Goal: Feedback & Contribution: Leave review/rating

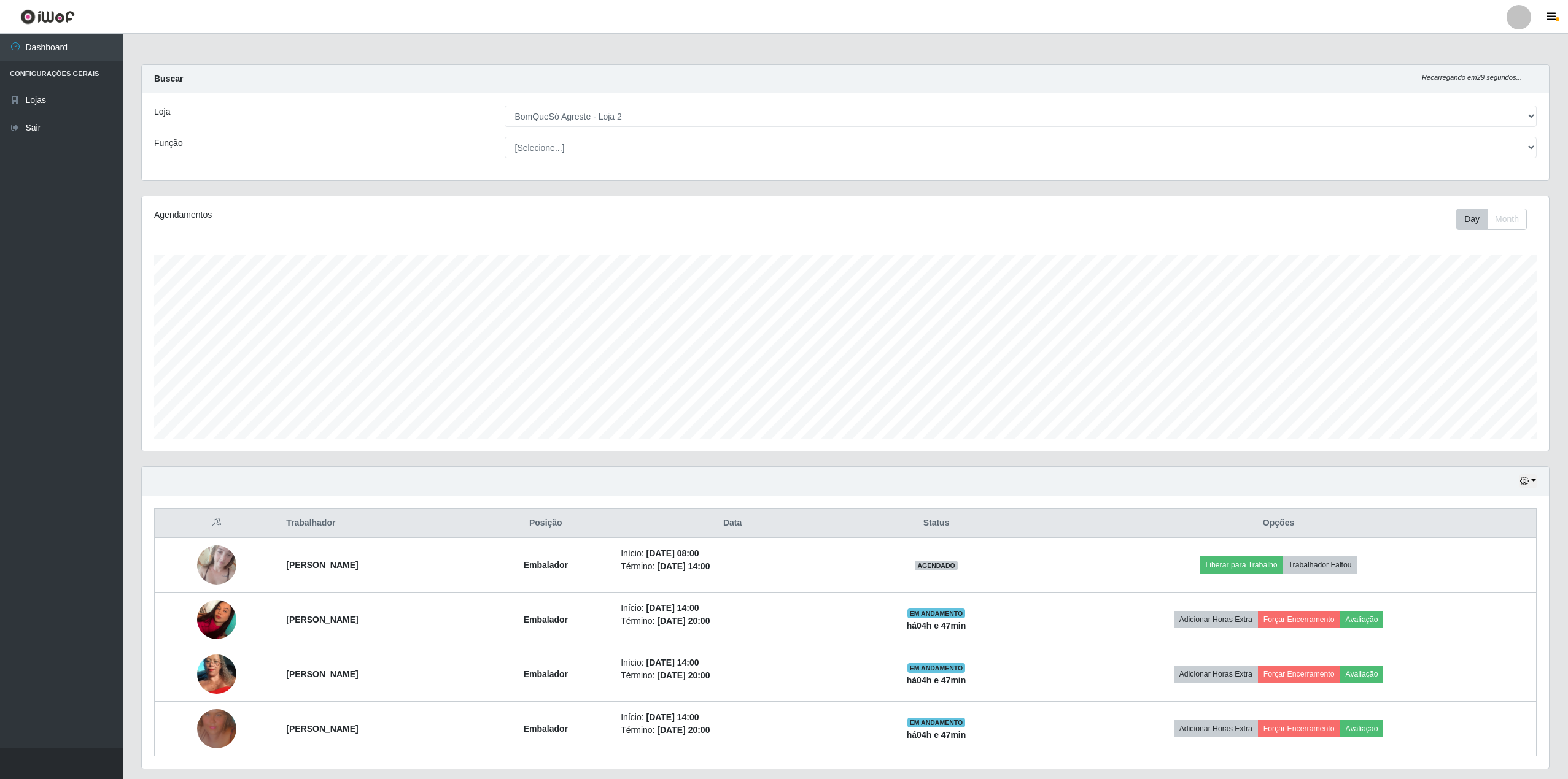
select select "214"
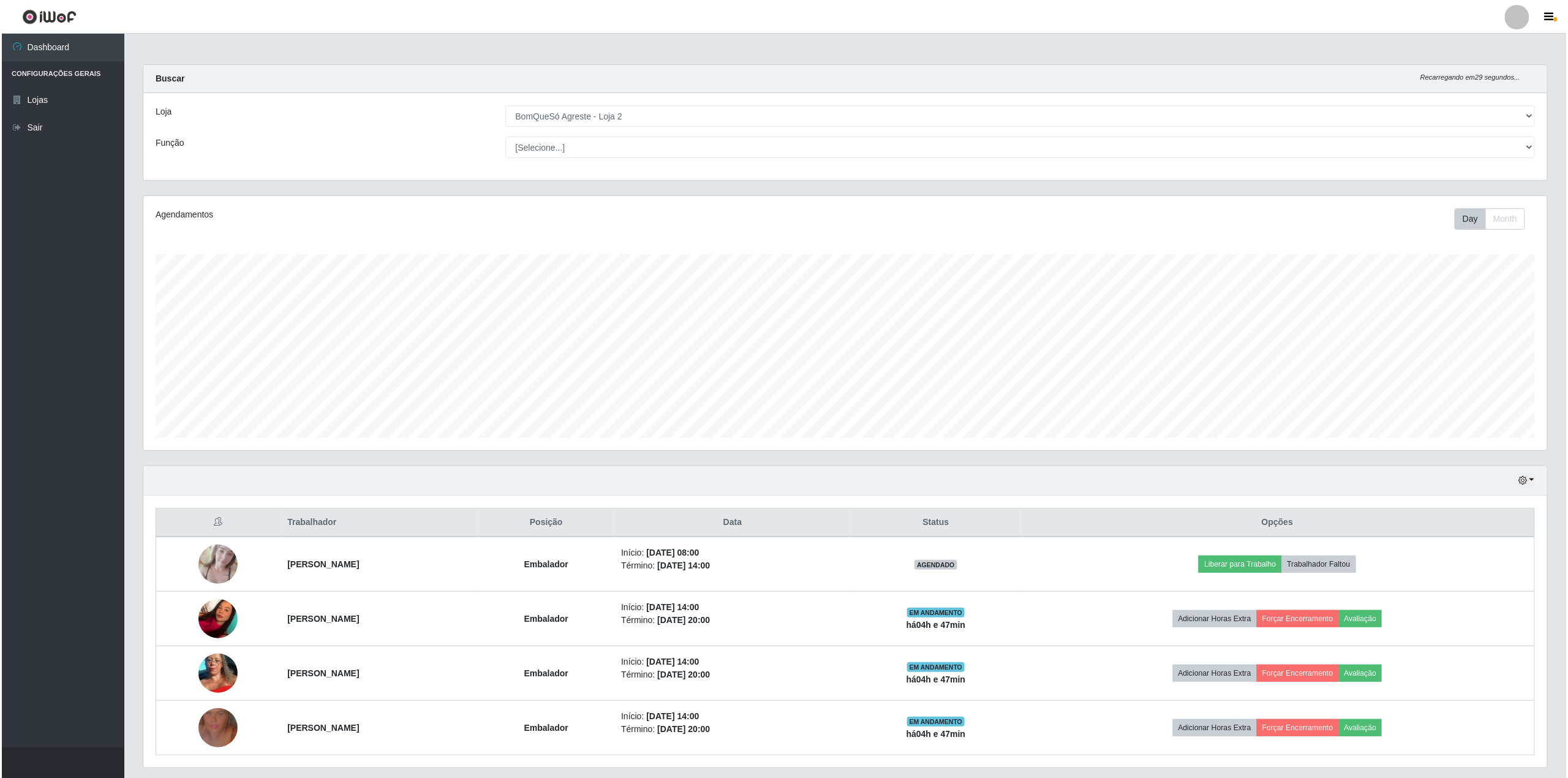
scroll to position [255, 1404]
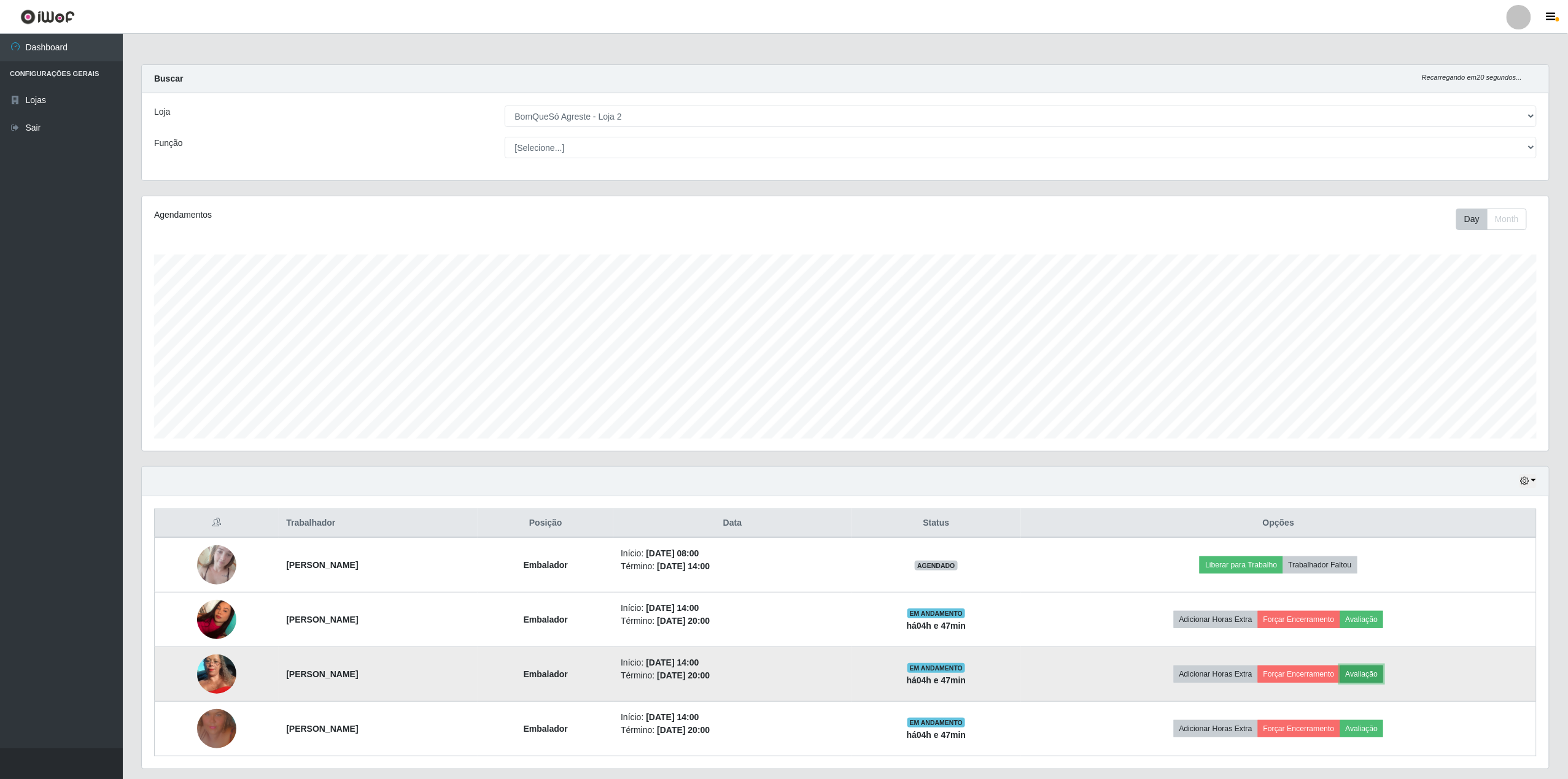
click at [1384, 674] on button "Avaliação" at bounding box center [1362, 674] width 43 height 17
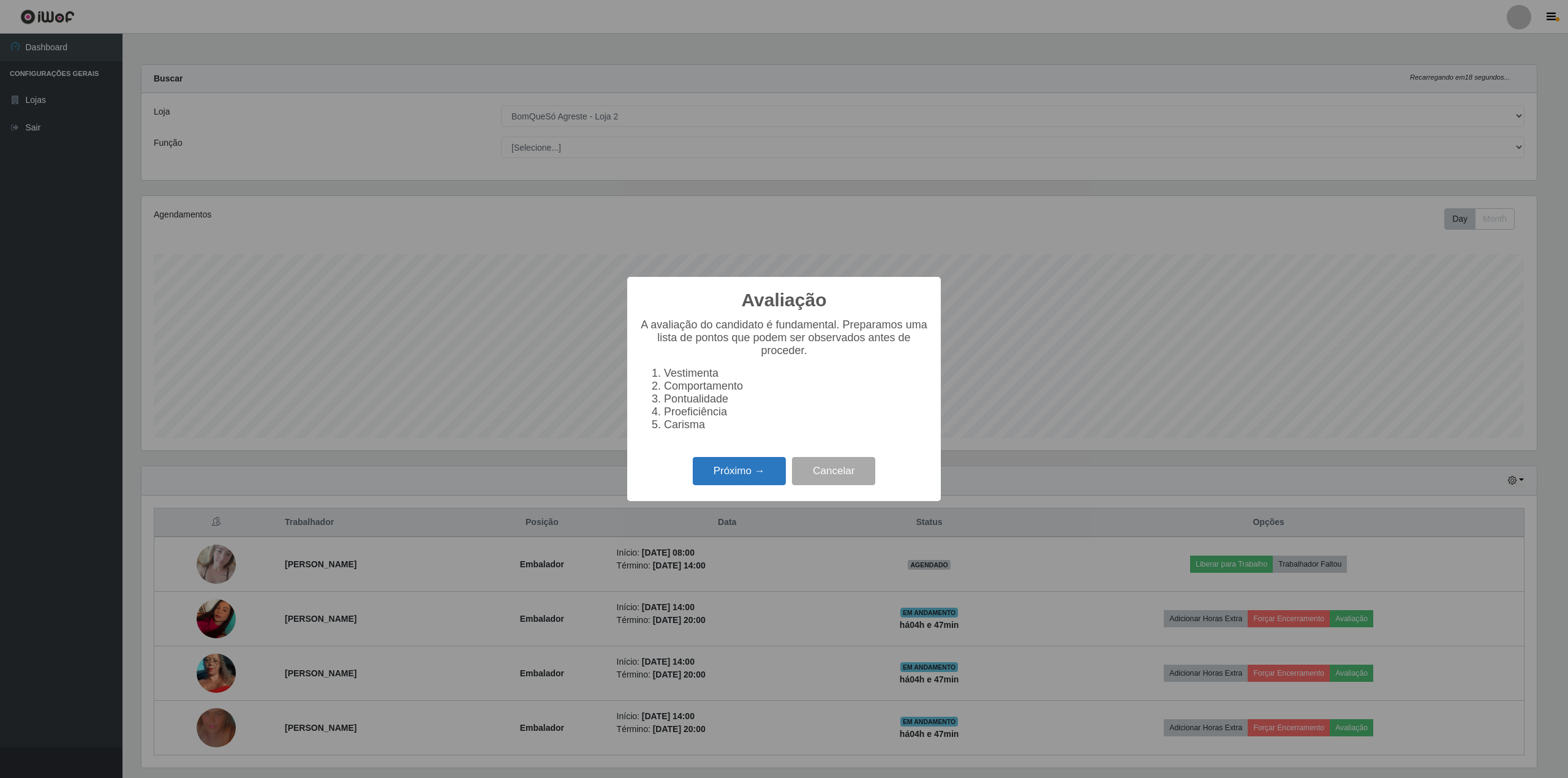
click at [741, 474] on button "Próximo →" at bounding box center [739, 471] width 93 height 29
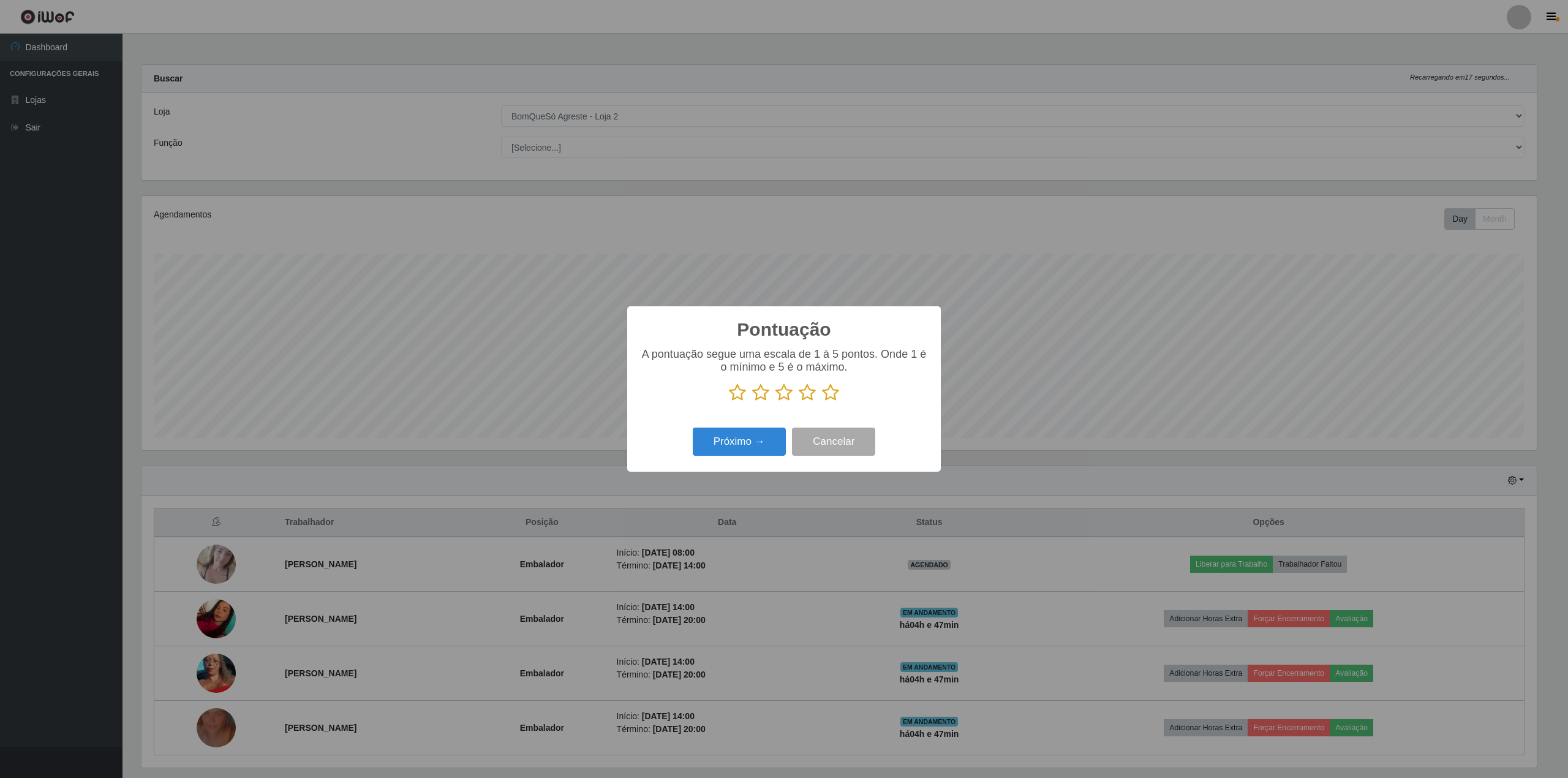
scroll to position [612531, 611172]
click at [745, 450] on button "Próximo →" at bounding box center [739, 442] width 93 height 29
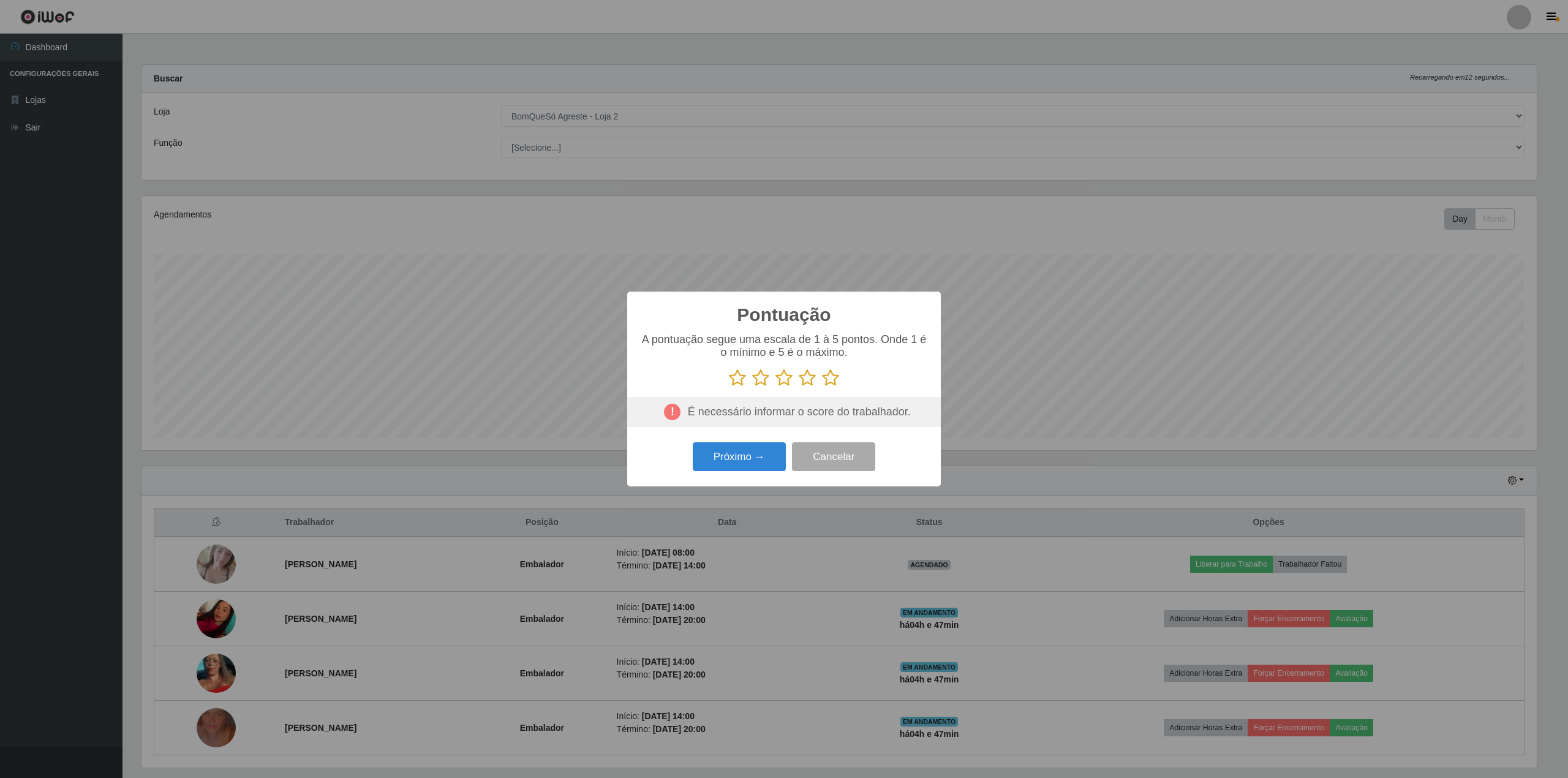
click at [738, 384] on icon at bounding box center [737, 378] width 17 height 18
click at [729, 387] on input "radio" at bounding box center [729, 387] width 0 height 0
click at [734, 459] on button "Próximo →" at bounding box center [739, 456] width 93 height 29
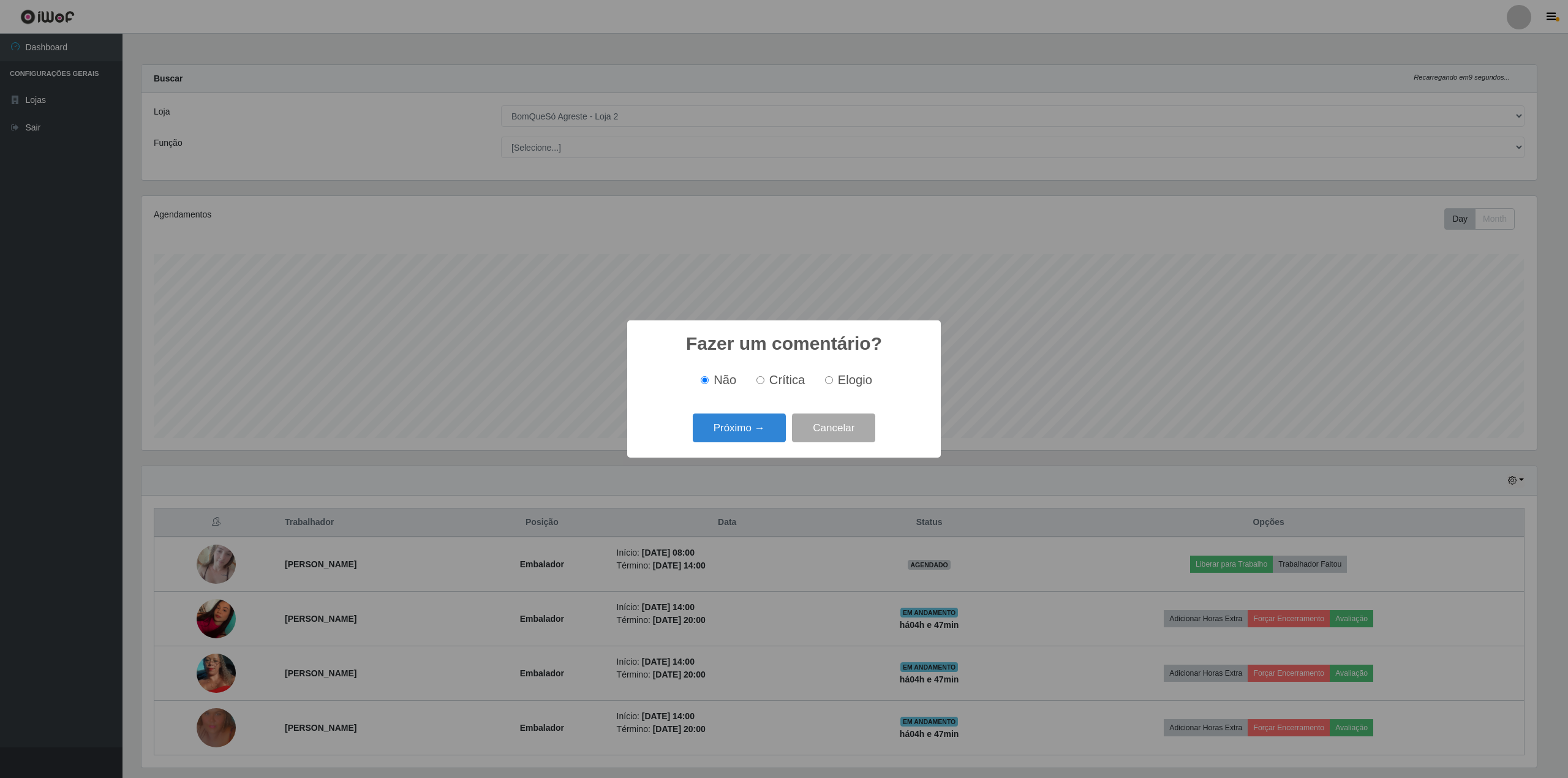
click at [760, 382] on input "Crítica" at bounding box center [760, 380] width 8 height 8
radio input "true"
click at [722, 423] on button "Próximo →" at bounding box center [739, 428] width 93 height 29
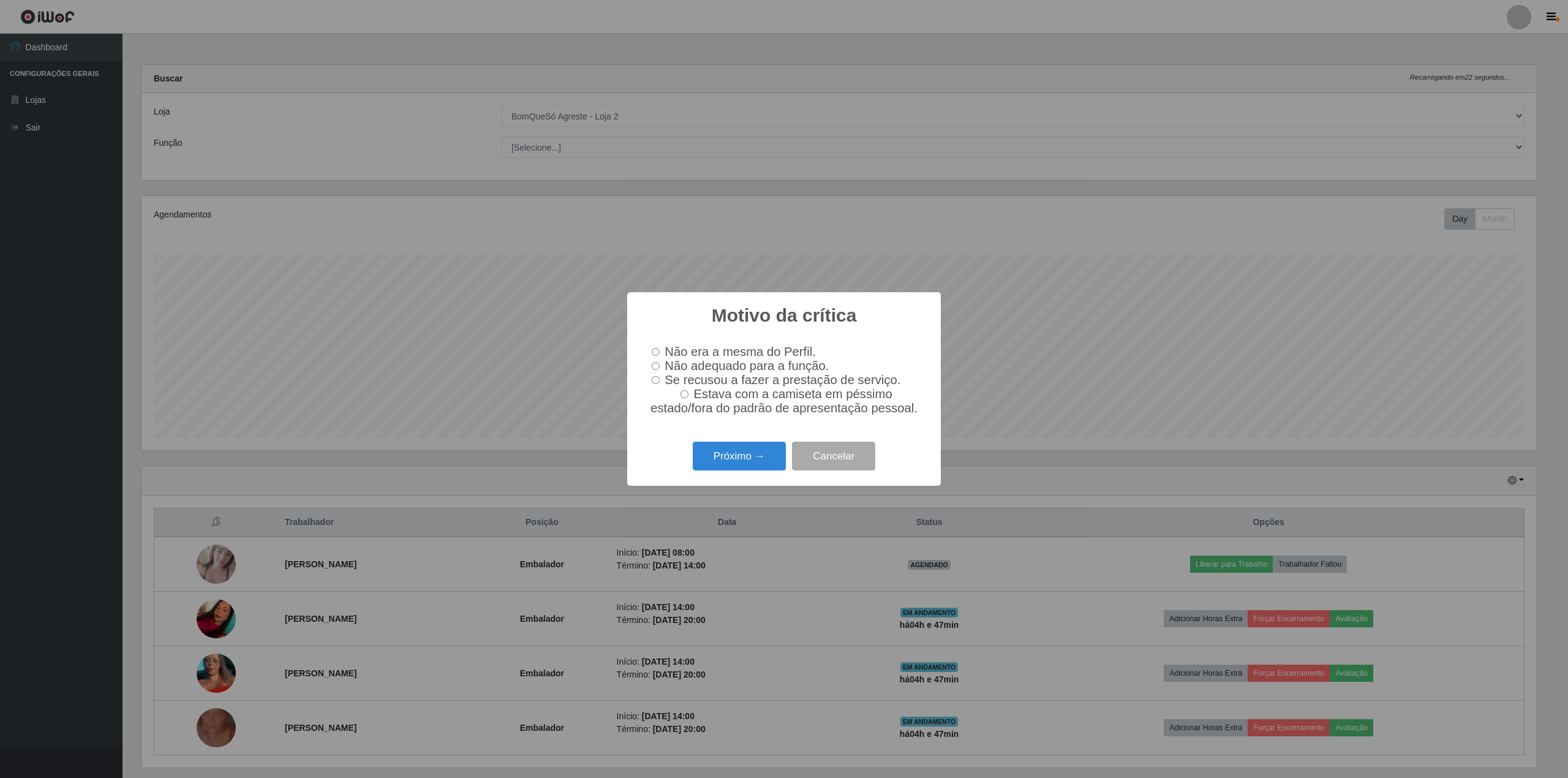
click at [652, 382] on input "Se recusou a fazer a prestação de serviço." at bounding box center [655, 380] width 8 height 8
radio input "true"
click at [655, 365] on input "Não adequado para a função." at bounding box center [655, 366] width 8 height 8
radio input "true"
click at [654, 381] on input "Se recusou a fazer a prestação de serviço." at bounding box center [655, 380] width 8 height 8
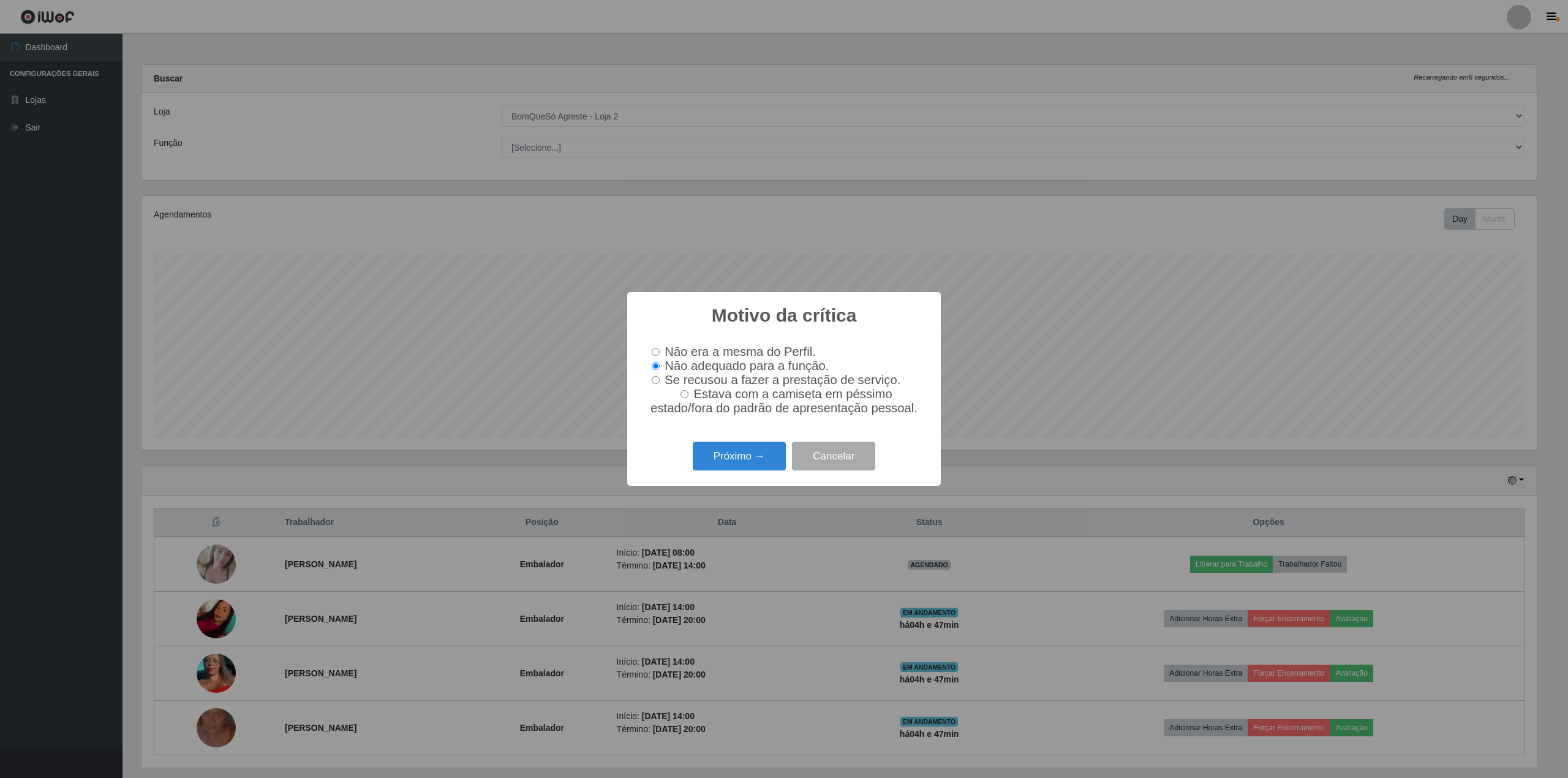
radio input "true"
click at [728, 468] on button "Próximo →" at bounding box center [739, 456] width 93 height 29
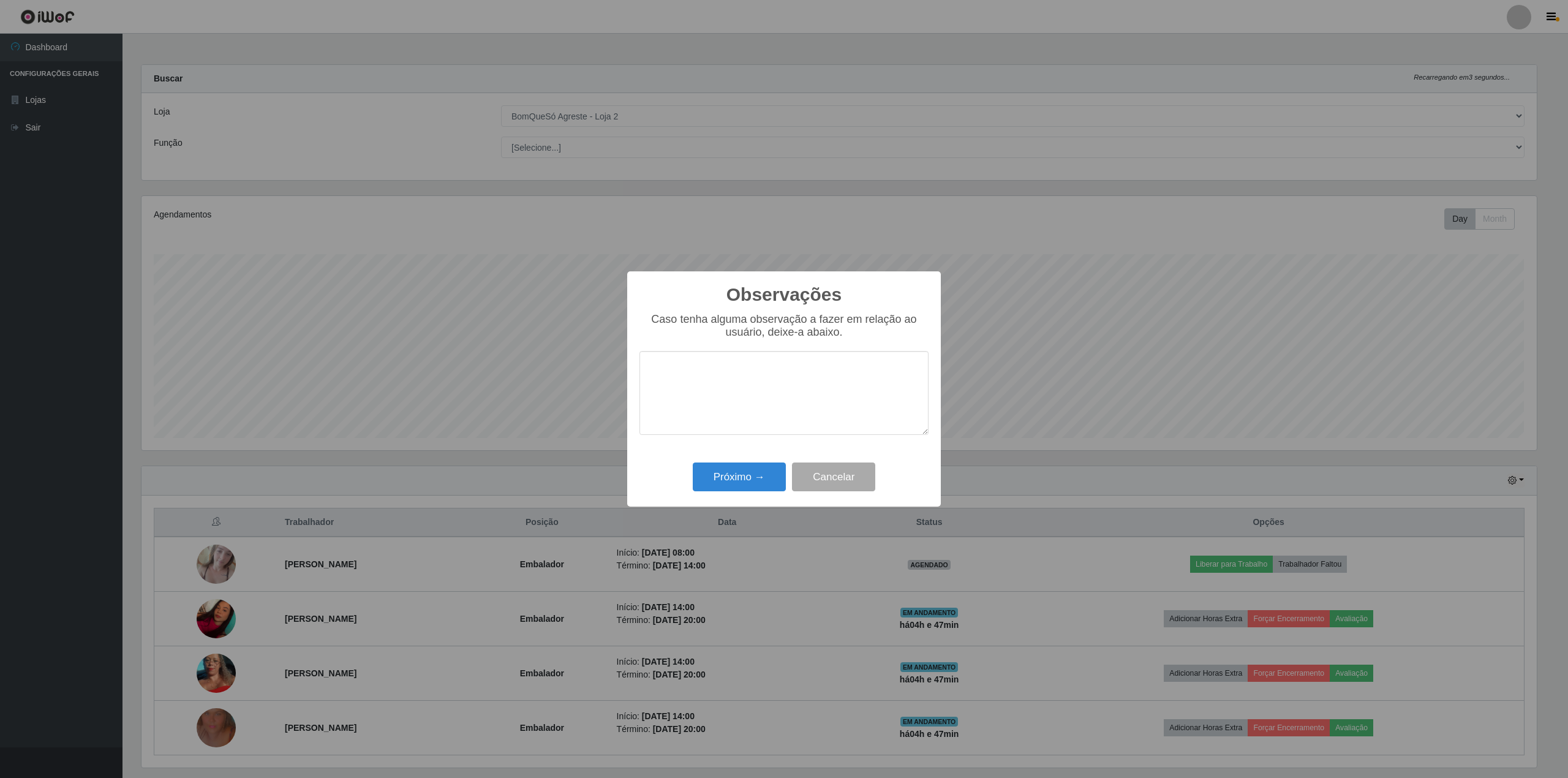
click at [668, 371] on textarea at bounding box center [784, 393] width 289 height 84
type textarea "p"
type textarea "Não muito parada, nao faz o que pedimos tipo junta carinho cestinha muito parada"
click at [755, 474] on button "Próximo →" at bounding box center [739, 477] width 93 height 29
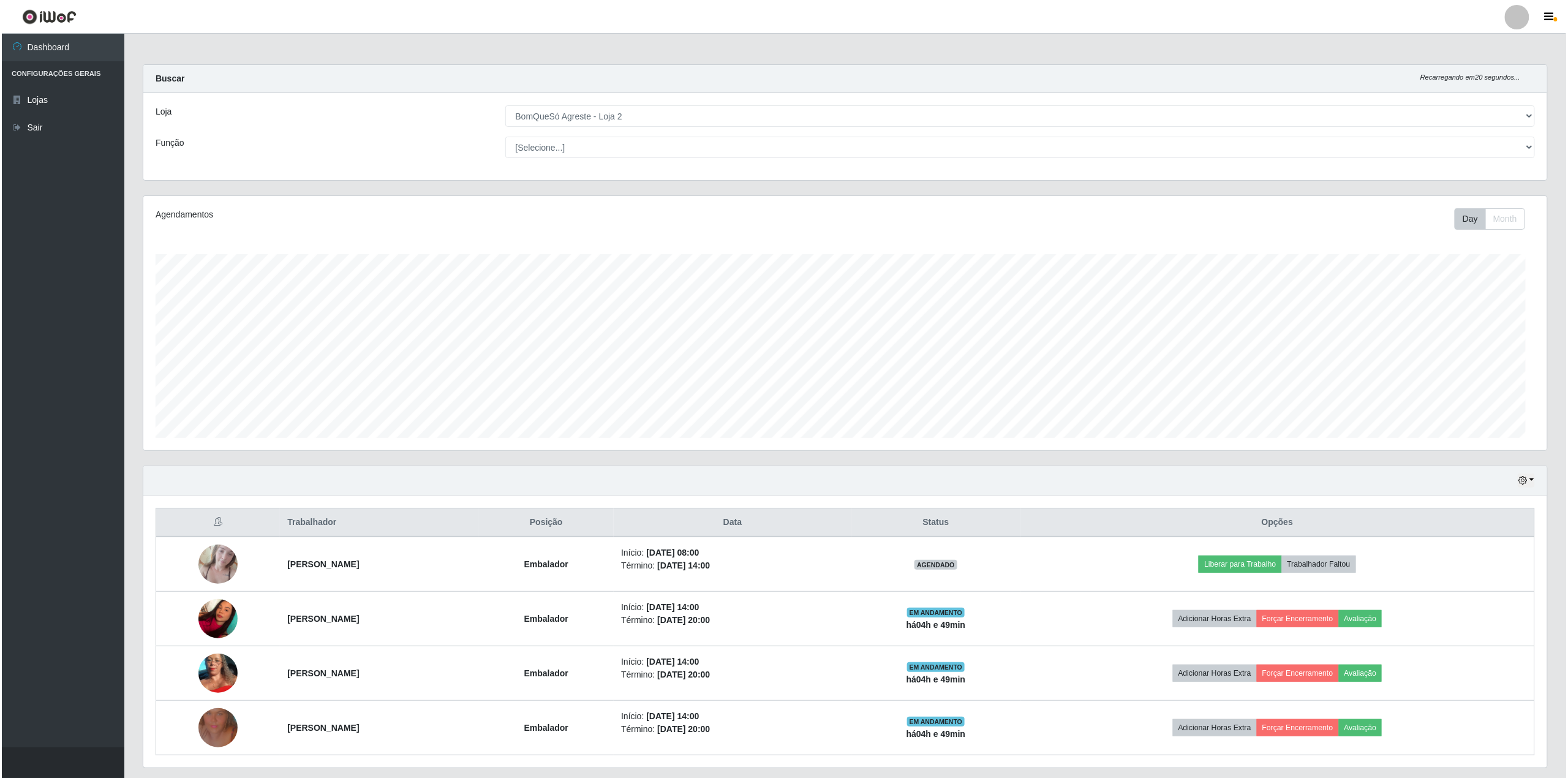
scroll to position [255, 1404]
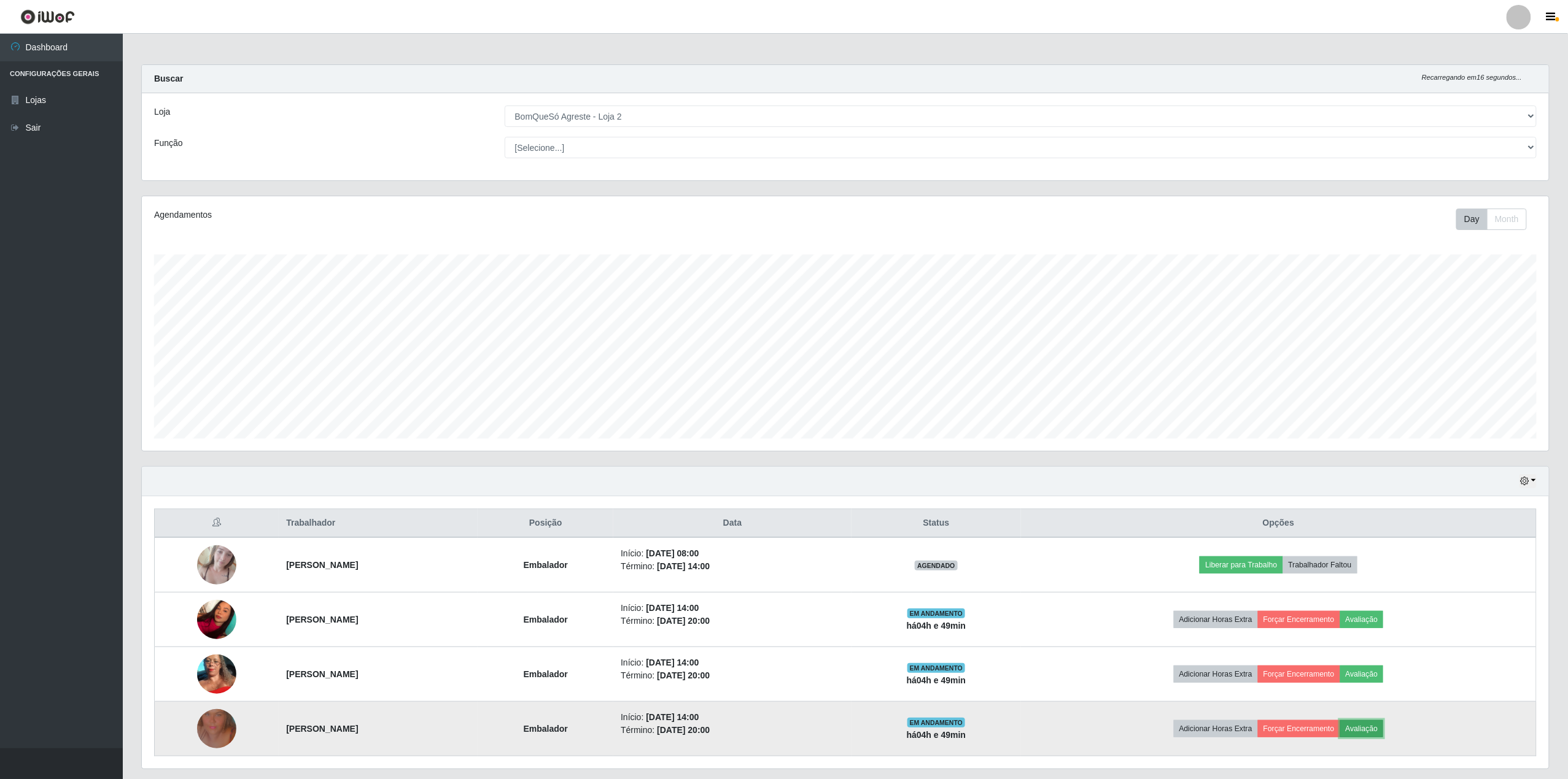
click at [1384, 732] on button "Avaliação" at bounding box center [1362, 729] width 43 height 17
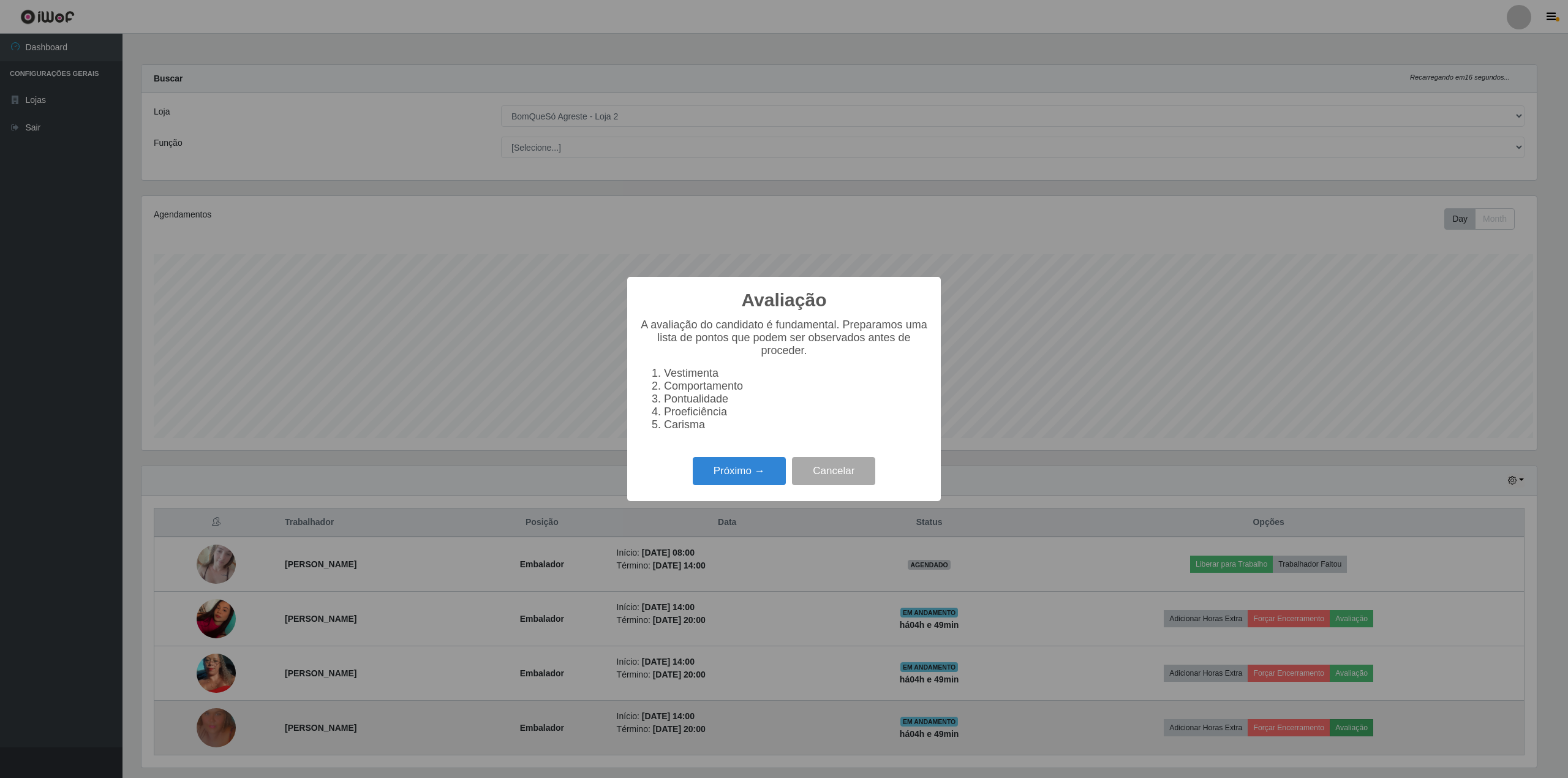
scroll to position [255, 1395]
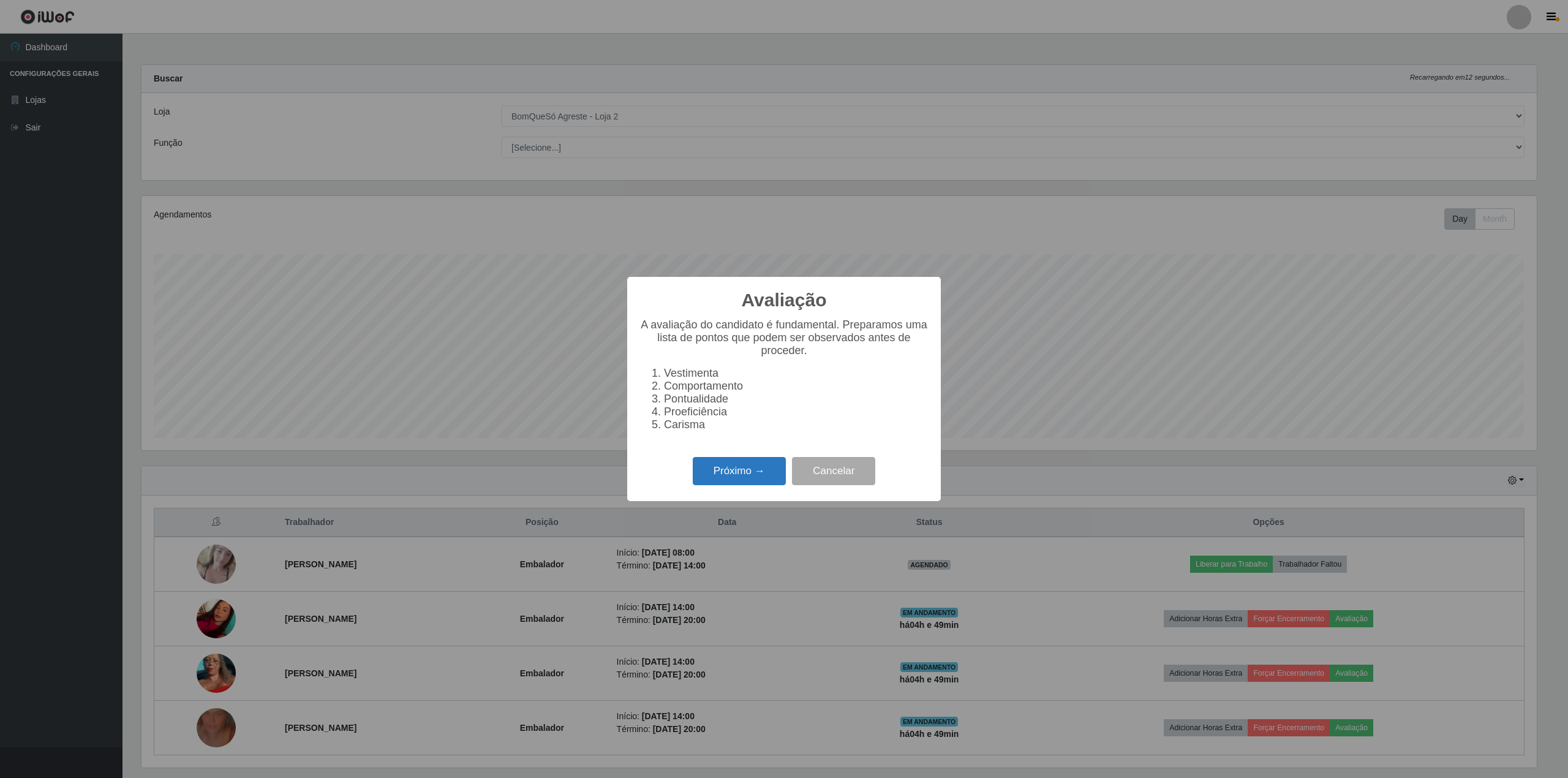
click at [713, 474] on button "Próximo →" at bounding box center [739, 471] width 93 height 29
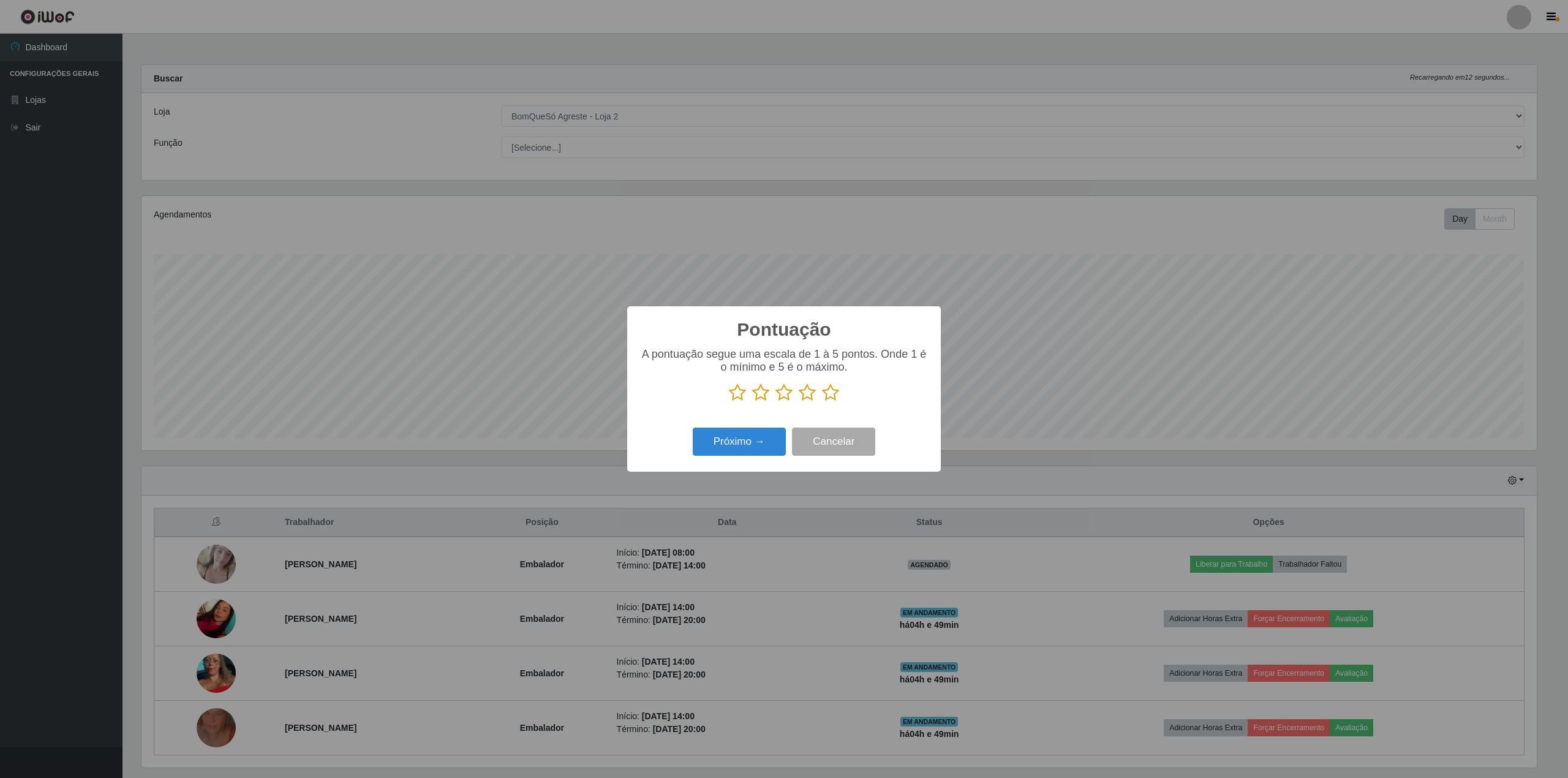
scroll to position [612531, 611172]
click at [736, 395] on icon at bounding box center [737, 393] width 17 height 18
click at [729, 402] on input "radio" at bounding box center [729, 402] width 0 height 0
click at [726, 440] on button "Próximo →" at bounding box center [739, 442] width 93 height 29
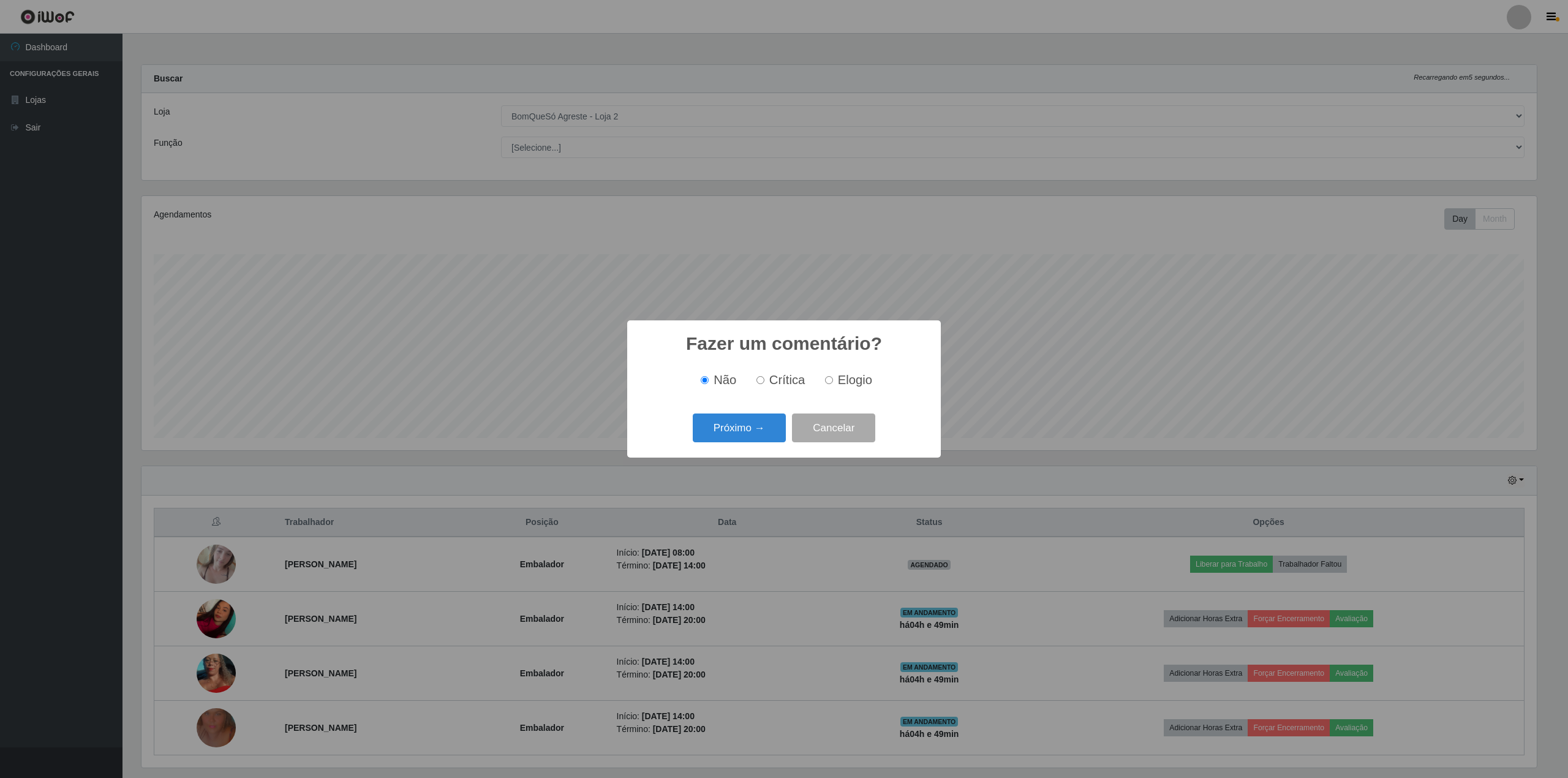
click at [761, 384] on input "Crítica" at bounding box center [760, 380] width 8 height 8
radio input "true"
click at [748, 429] on button "Próximo →" at bounding box center [739, 428] width 93 height 29
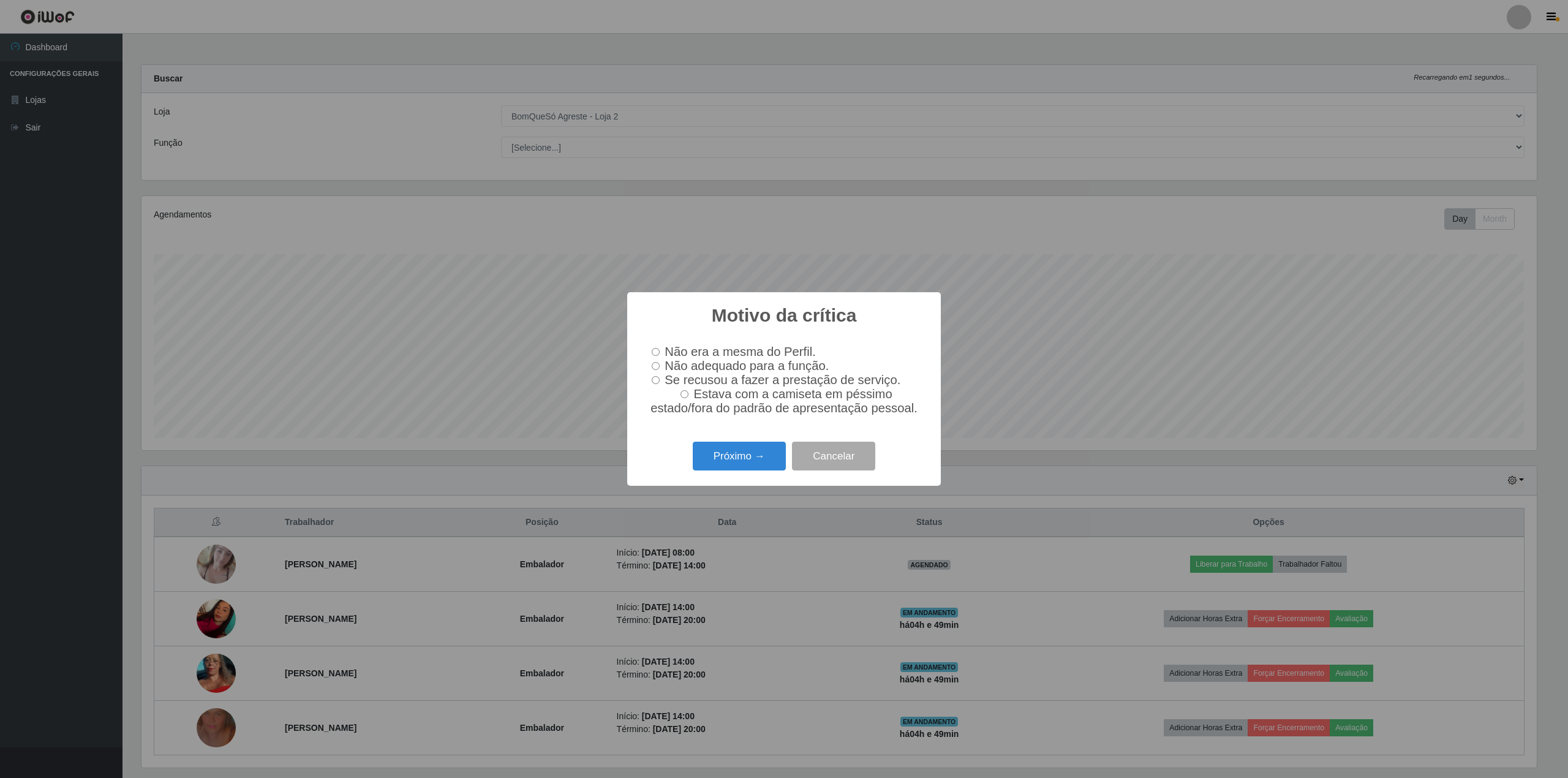
click at [660, 381] on label "Se recusou a fazer a prestação de serviço." at bounding box center [774, 380] width 254 height 14
click at [660, 381] on input "Se recusou a fazer a prestação de serviço." at bounding box center [655, 380] width 8 height 8
radio input "true"
click at [723, 458] on button "Próximo →" at bounding box center [739, 456] width 93 height 29
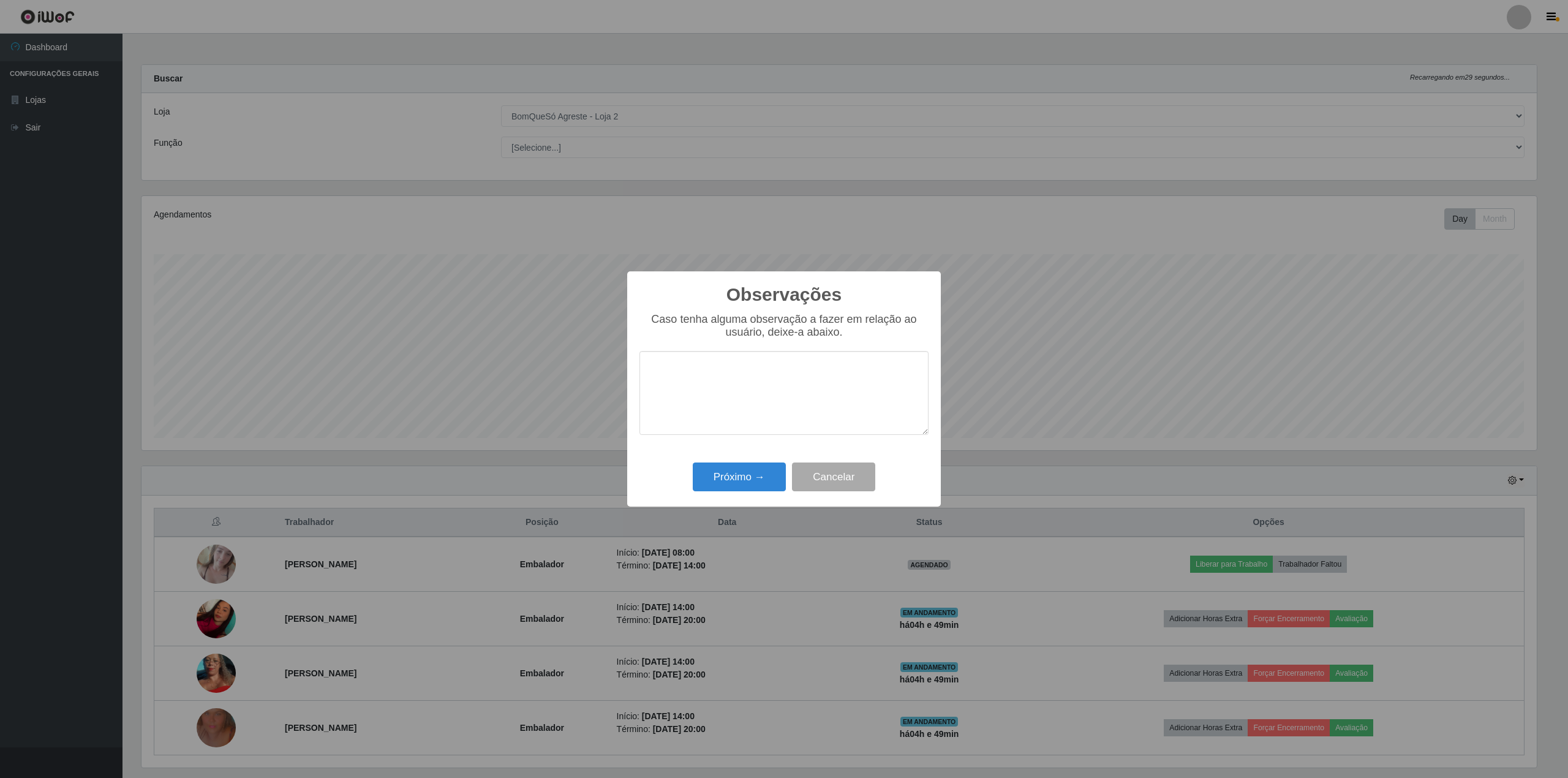
click at [691, 391] on textarea at bounding box center [784, 393] width 289 height 84
type textarea "muito lerda, [PERSON_NAME] faz o que pedimos o que pedimos e ainda de cara feia"
click at [744, 477] on button "Próximo →" at bounding box center [739, 477] width 93 height 29
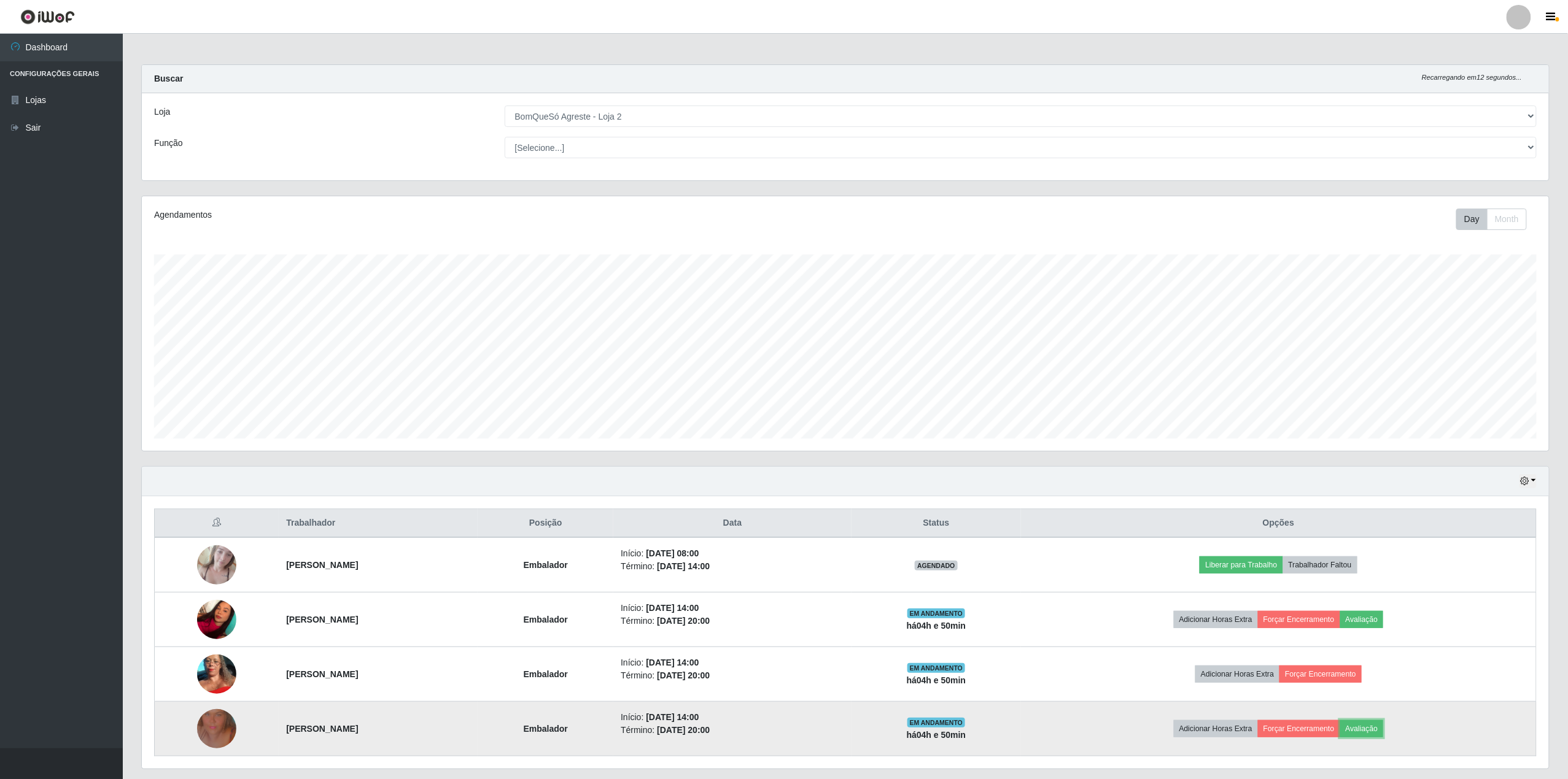
scroll to position [38, 0]
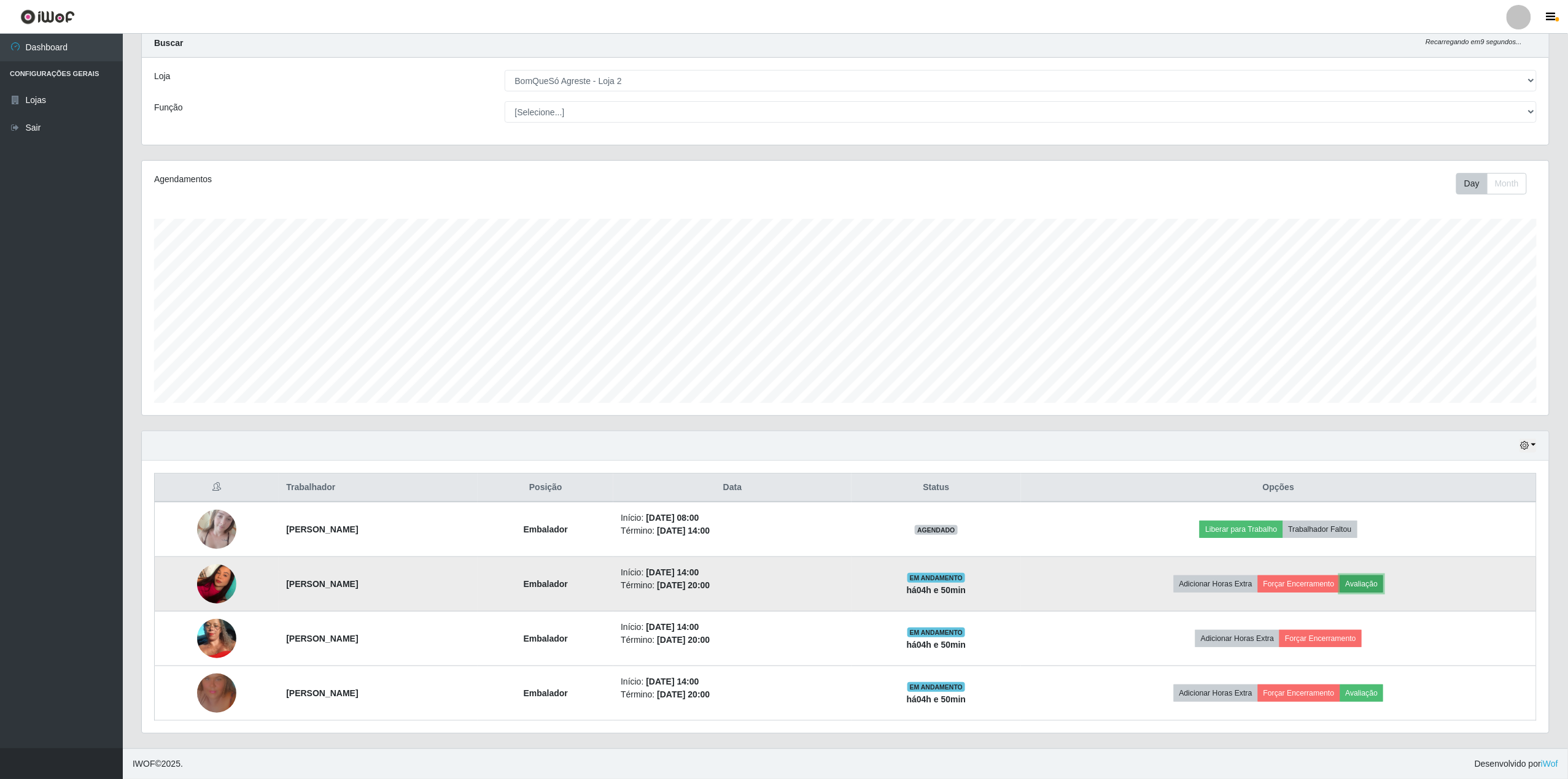
click at [1383, 577] on button "Avaliação" at bounding box center [1362, 584] width 43 height 17
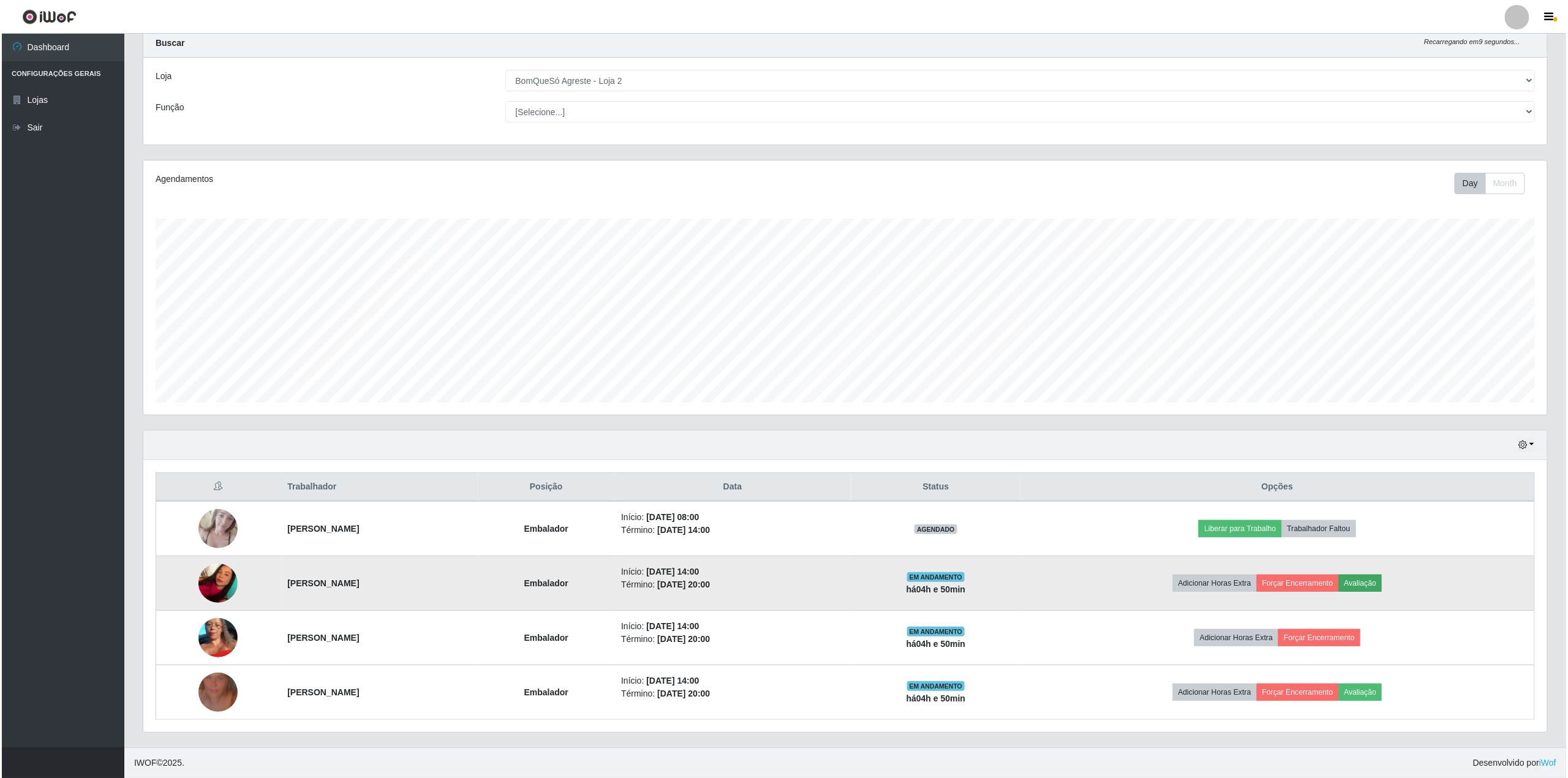
scroll to position [255, 1395]
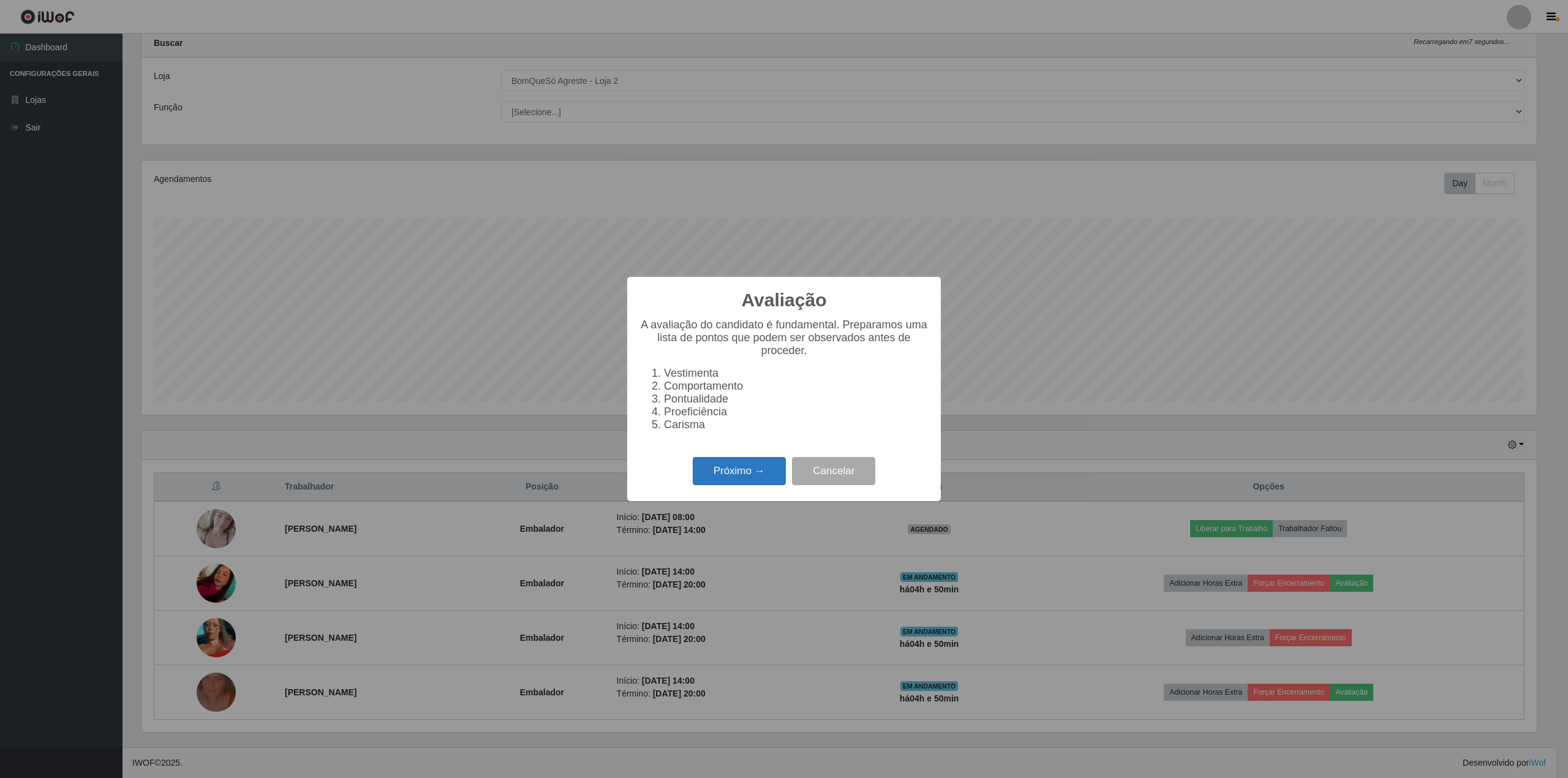
click at [739, 484] on button "Próximo →" at bounding box center [739, 471] width 93 height 29
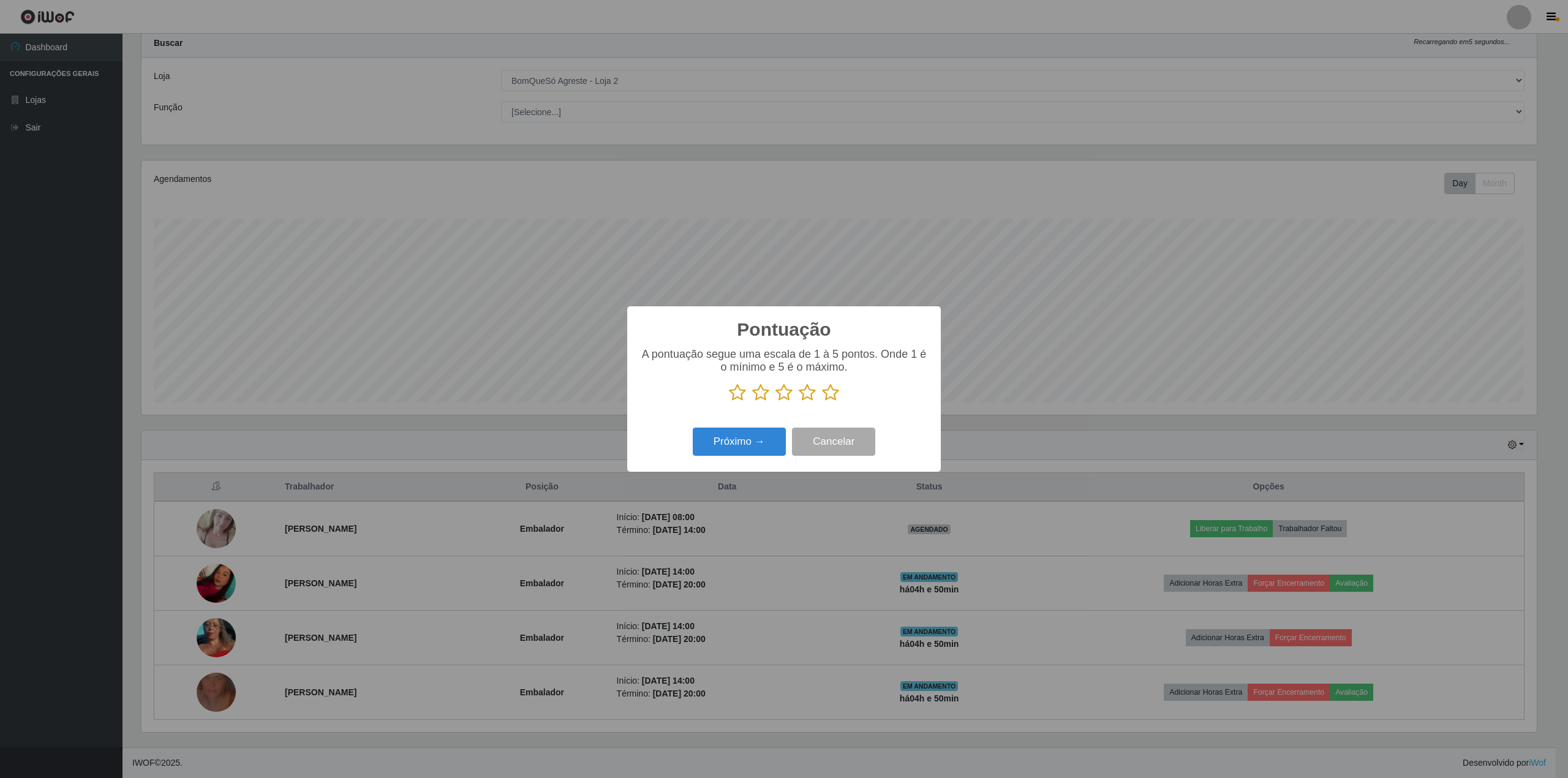
click at [736, 395] on icon at bounding box center [737, 393] width 17 height 18
click at [729, 402] on input "radio" at bounding box center [729, 402] width 0 height 0
click at [810, 450] on button "Cancelar" at bounding box center [834, 442] width 83 height 29
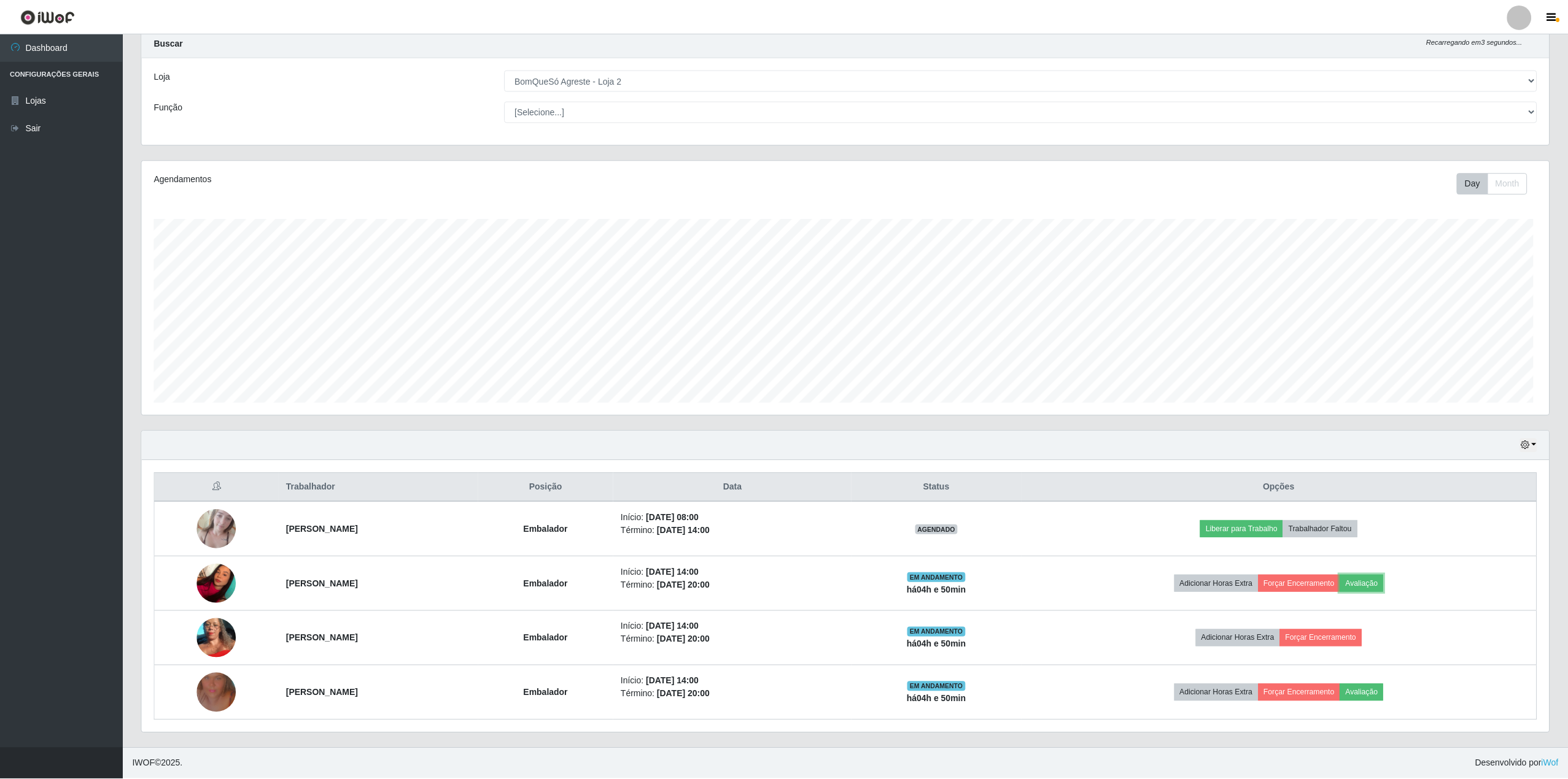
scroll to position [255, 1407]
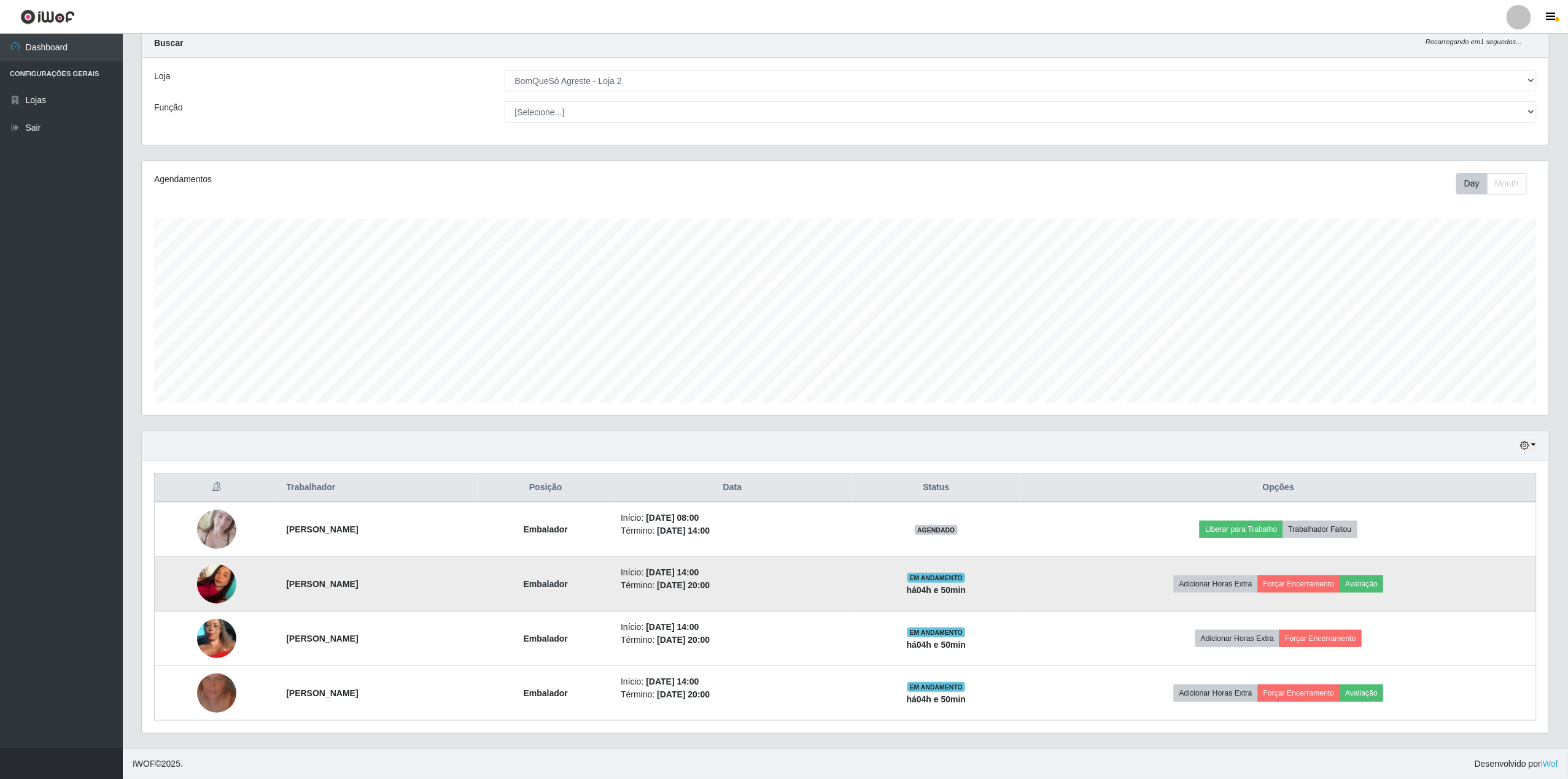
click at [1395, 570] on td "Adicionar Horas Extra Forçar Encerramento Avaliação" at bounding box center [1278, 584] width 515 height 54
click at [1384, 582] on button "Avaliação" at bounding box center [1362, 584] width 43 height 17
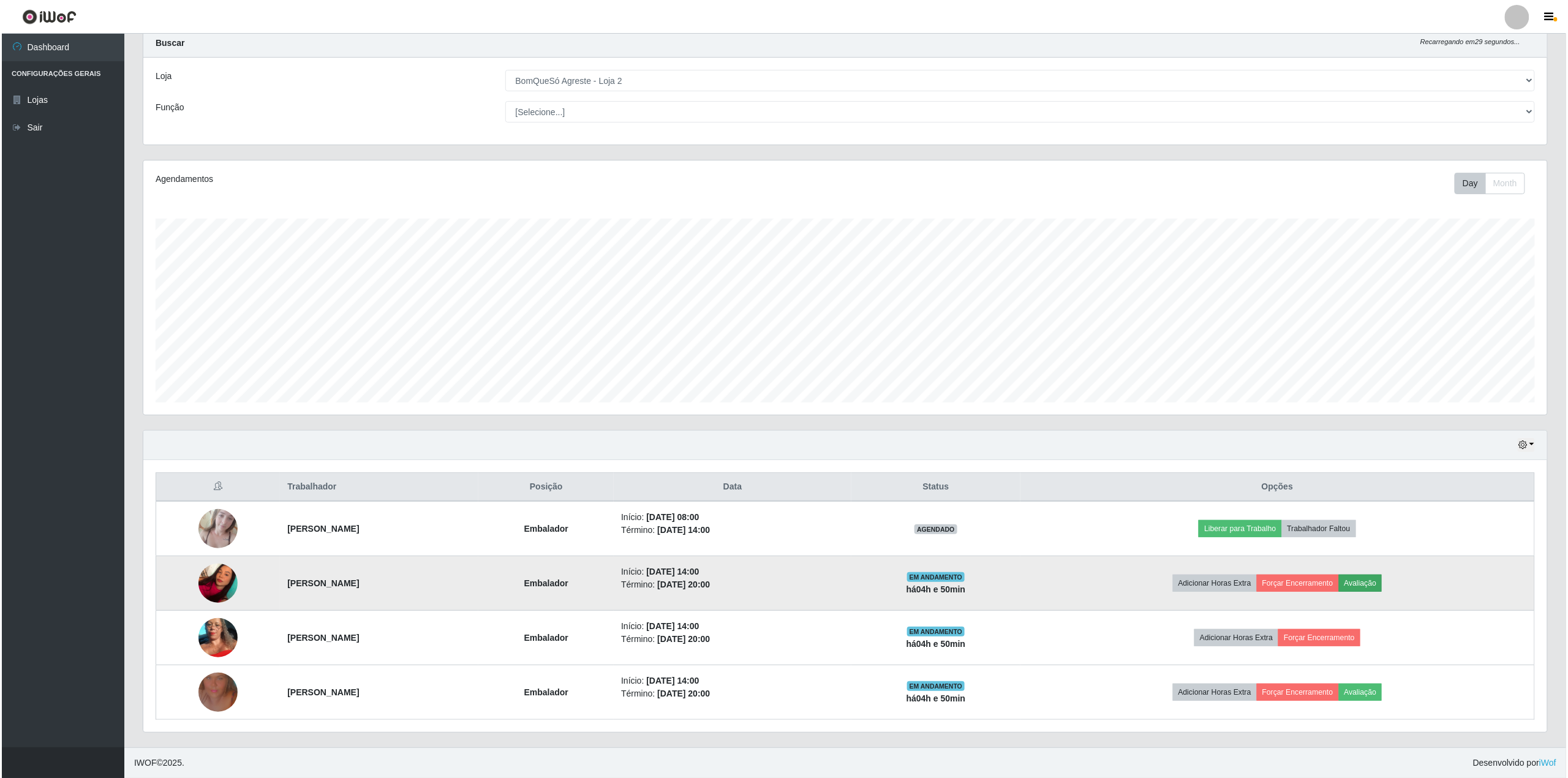
scroll to position [255, 1395]
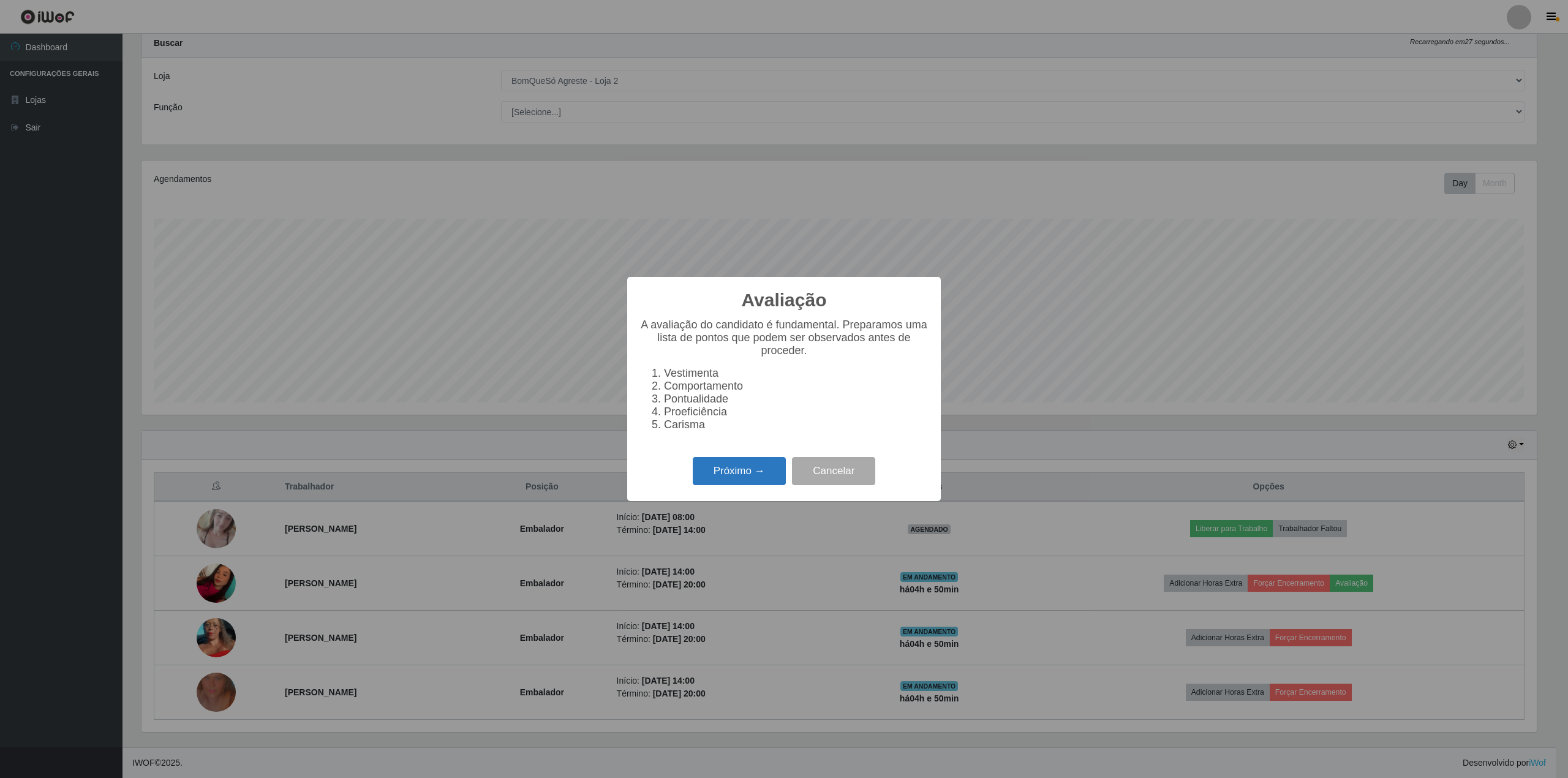
click at [707, 475] on button "Próximo →" at bounding box center [739, 471] width 93 height 29
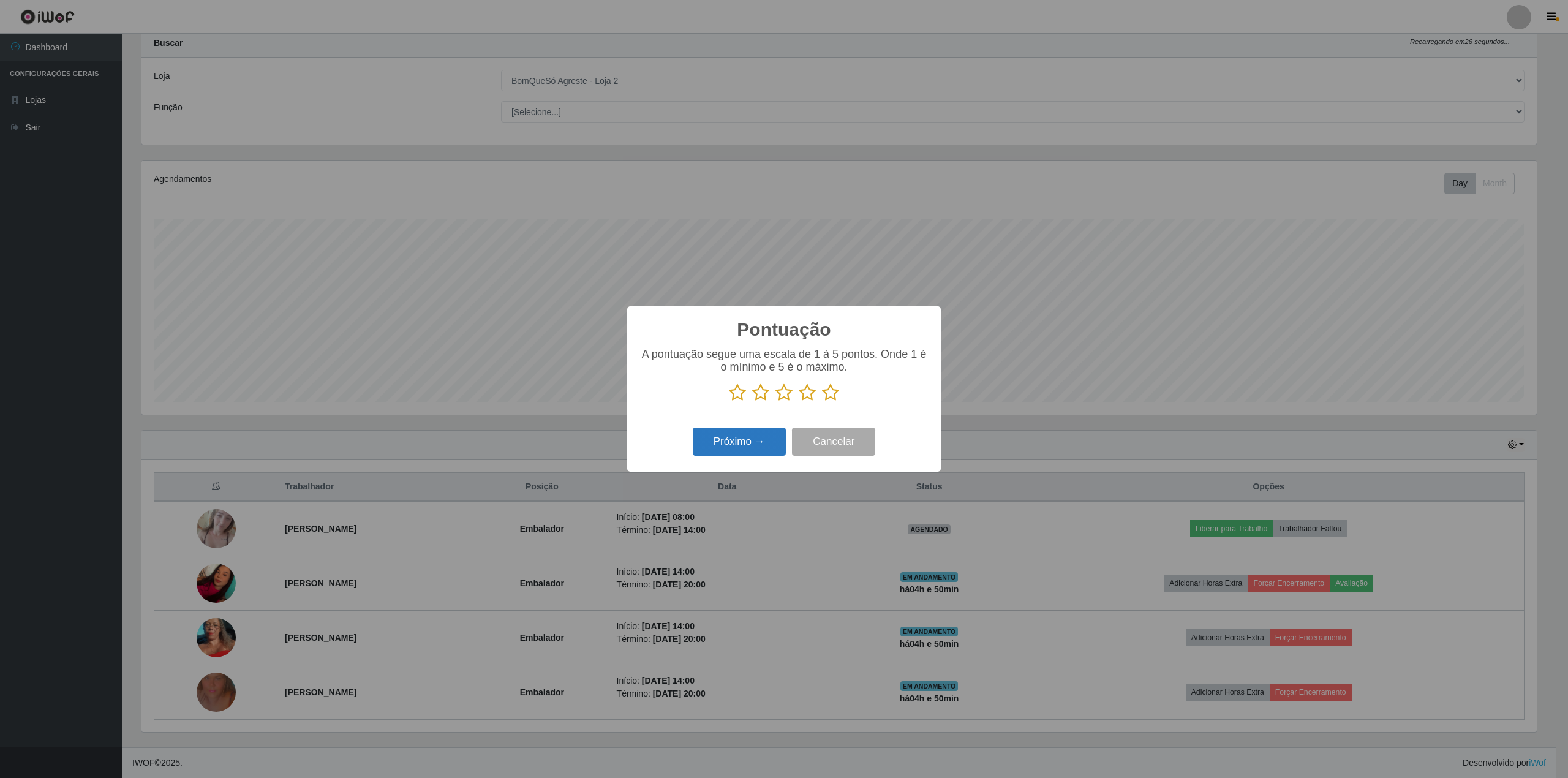
click at [743, 449] on button "Próximo →" at bounding box center [739, 442] width 93 height 29
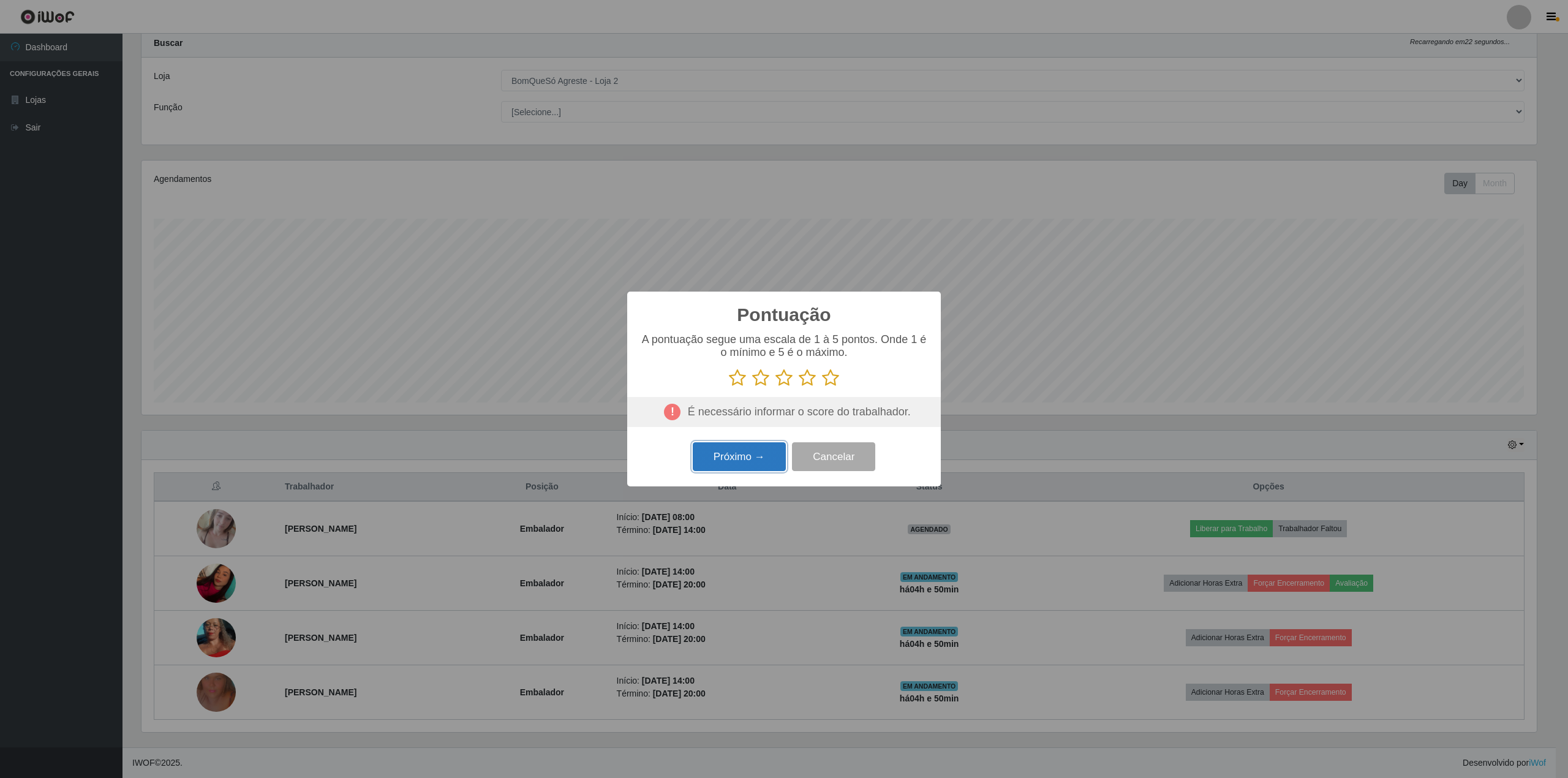
click at [723, 456] on button "Próximo →" at bounding box center [739, 456] width 93 height 29
click at [737, 385] on icon at bounding box center [737, 378] width 17 height 18
click at [729, 387] on input "radio" at bounding box center [729, 387] width 0 height 0
click at [748, 457] on button "Próximo →" at bounding box center [739, 456] width 93 height 29
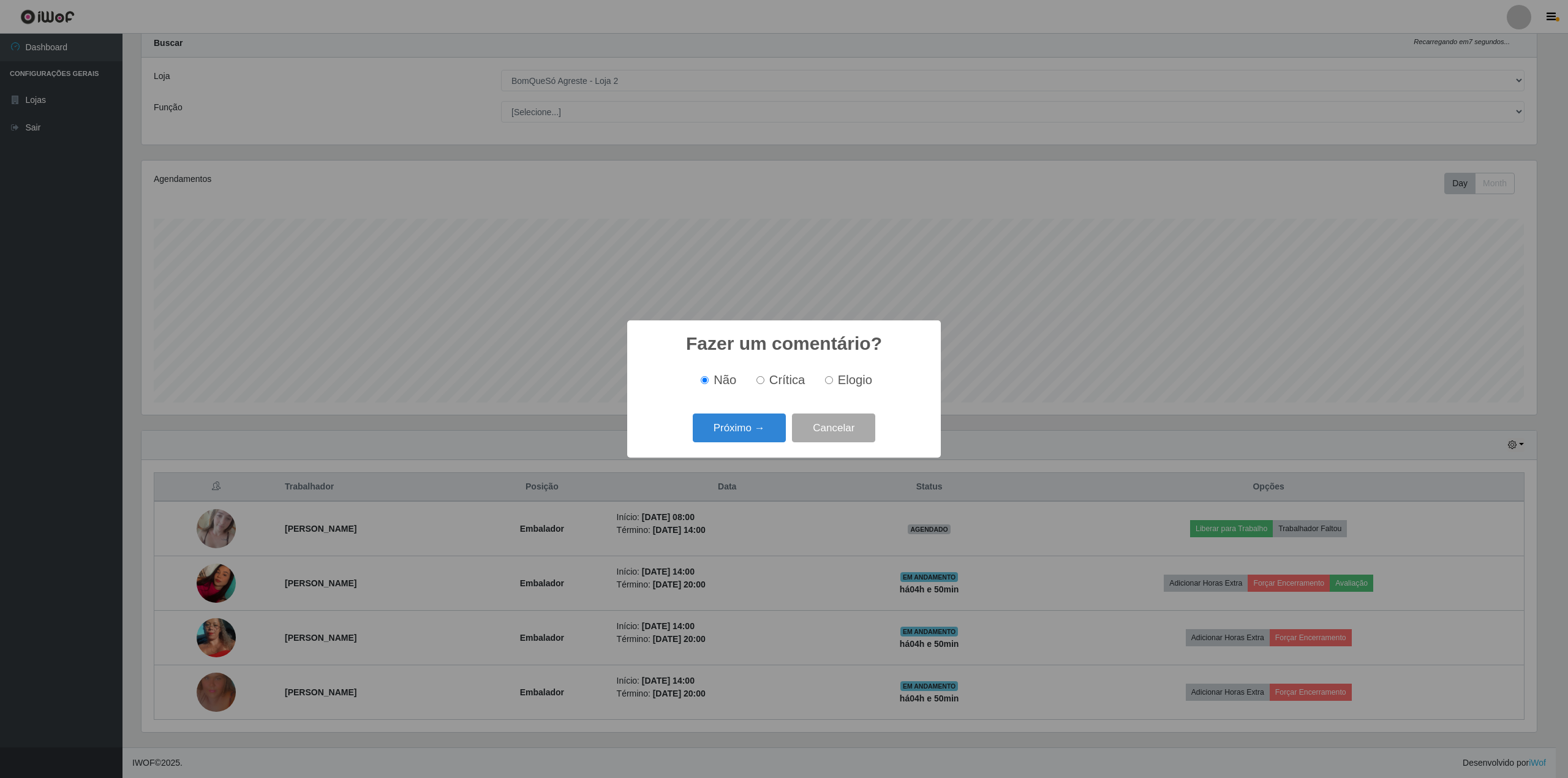
click at [762, 381] on input "Crítica" at bounding box center [760, 380] width 8 height 8
radio input "true"
click at [737, 431] on button "Próximo →" at bounding box center [739, 428] width 93 height 29
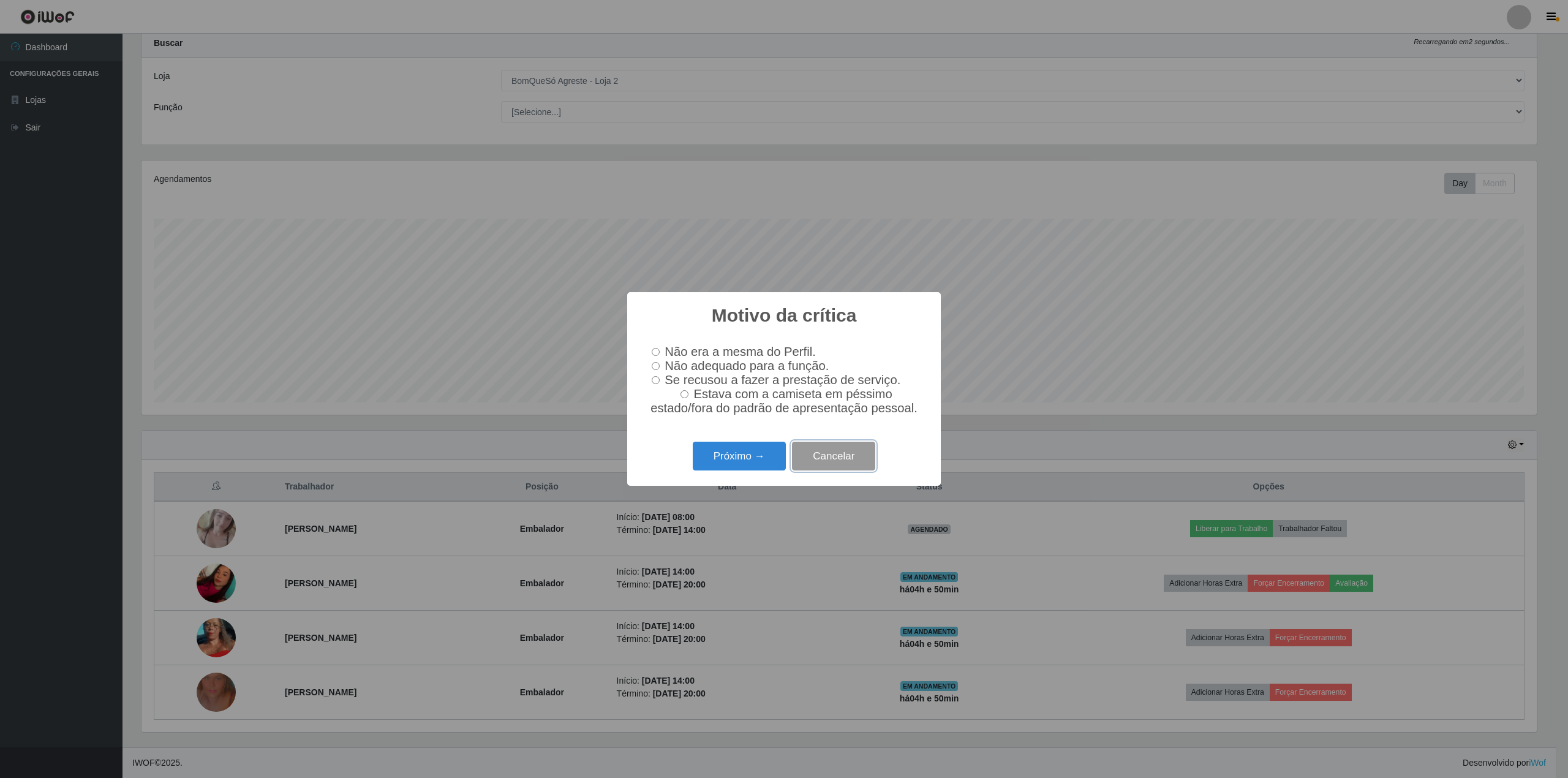
click at [813, 465] on button "Cancelar" at bounding box center [834, 456] width 83 height 29
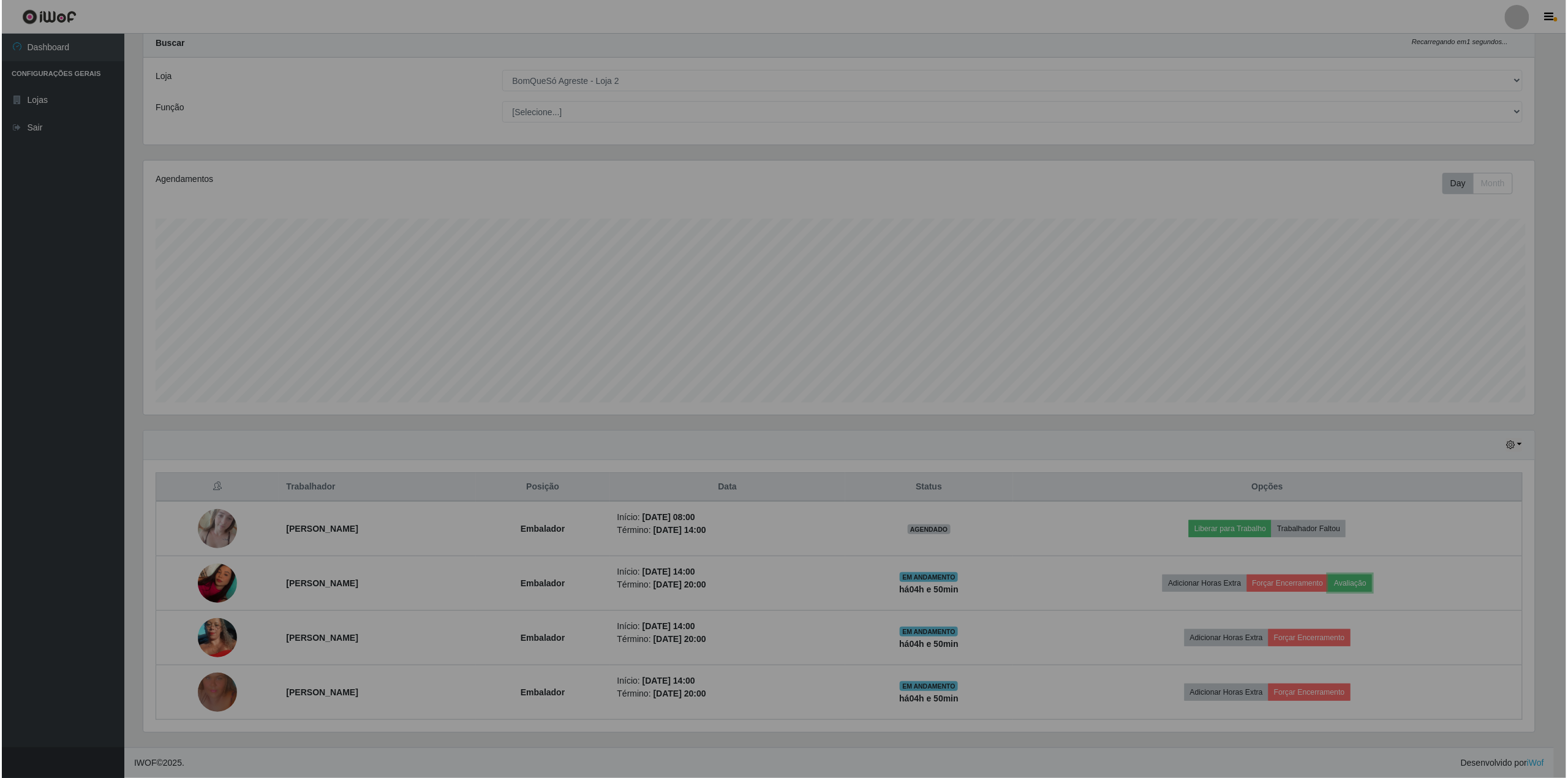
scroll to position [255, 1404]
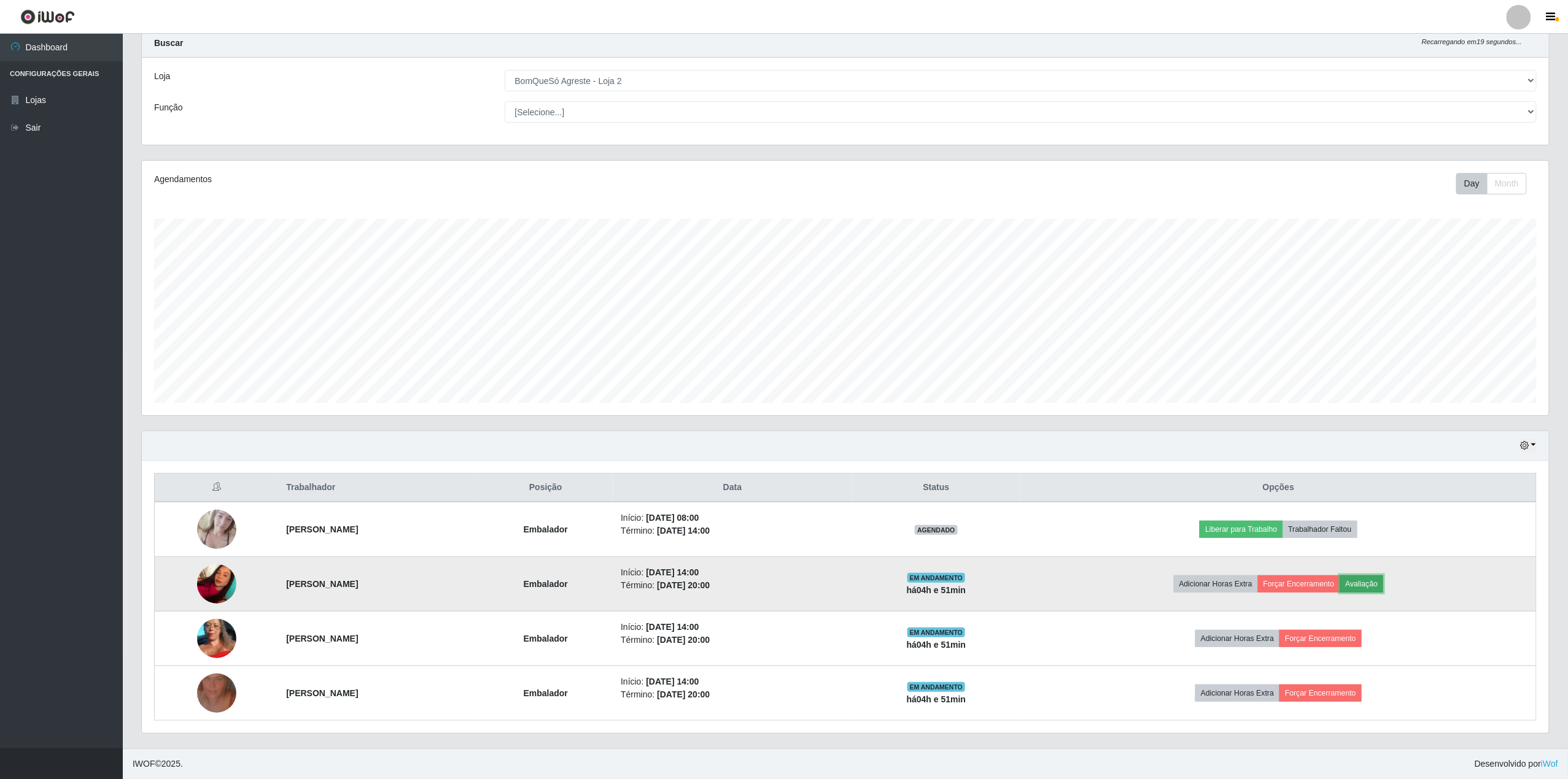
click at [1384, 585] on button "Avaliação" at bounding box center [1362, 584] width 43 height 17
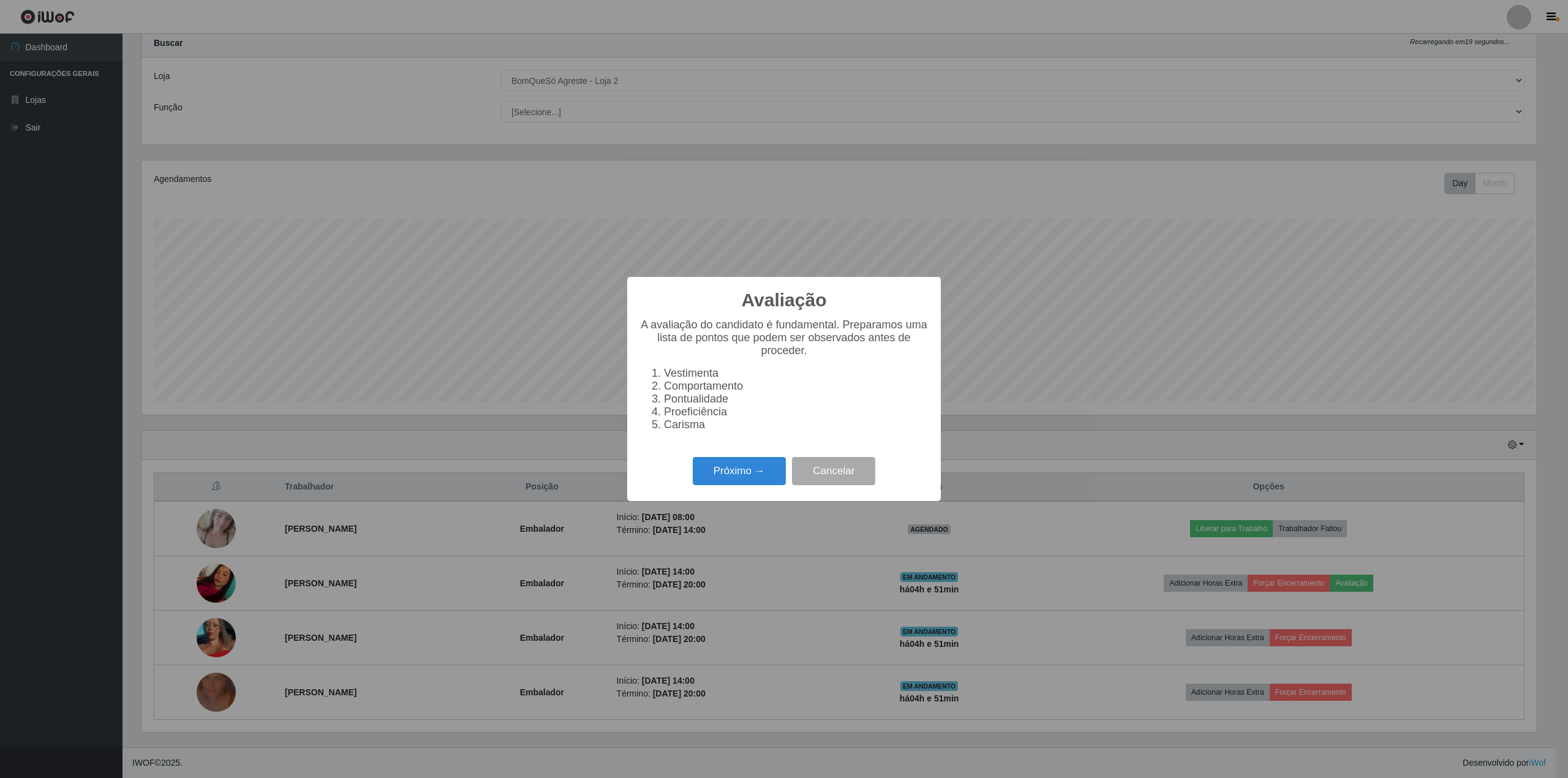
scroll to position [255, 1395]
click at [721, 479] on button "Próximo →" at bounding box center [739, 471] width 93 height 29
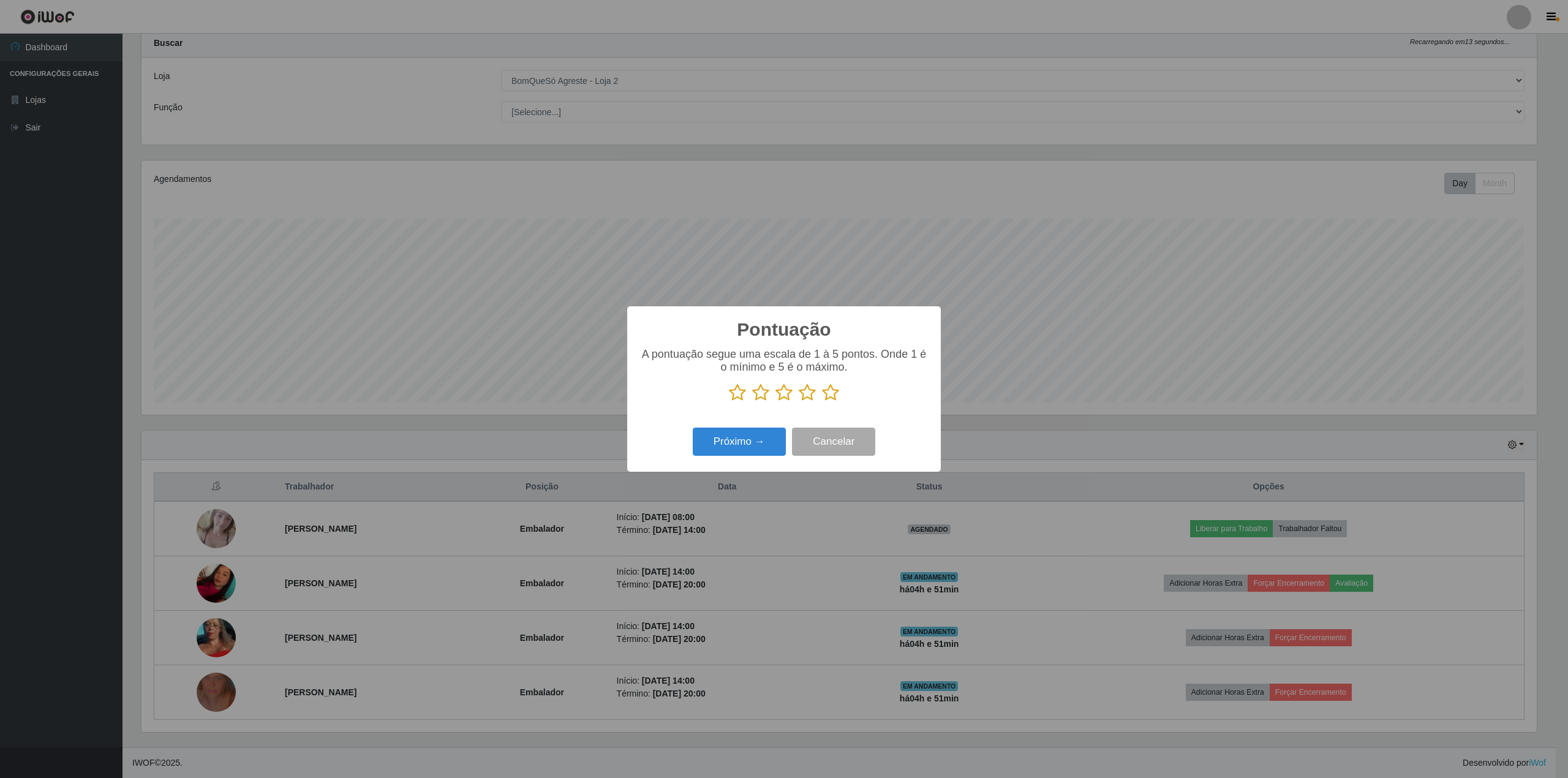
click at [738, 394] on icon at bounding box center [737, 393] width 17 height 18
click at [729, 402] on input "radio" at bounding box center [729, 402] width 0 height 0
click at [718, 447] on button "Próximo →" at bounding box center [739, 442] width 93 height 29
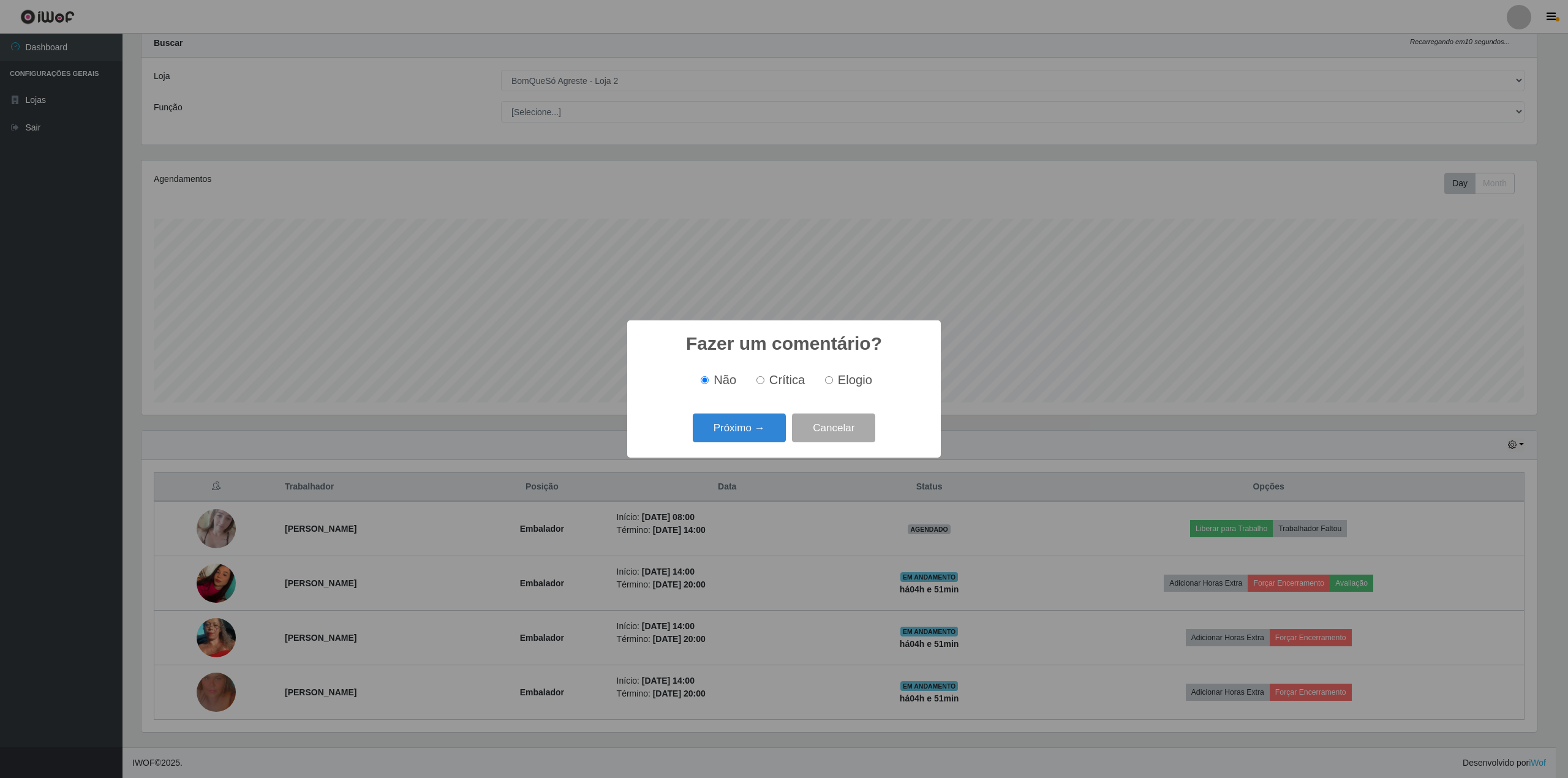
click at [764, 384] on input "Crítica" at bounding box center [760, 380] width 8 height 8
radio input "true"
click at [737, 428] on button "Próximo →" at bounding box center [739, 428] width 93 height 29
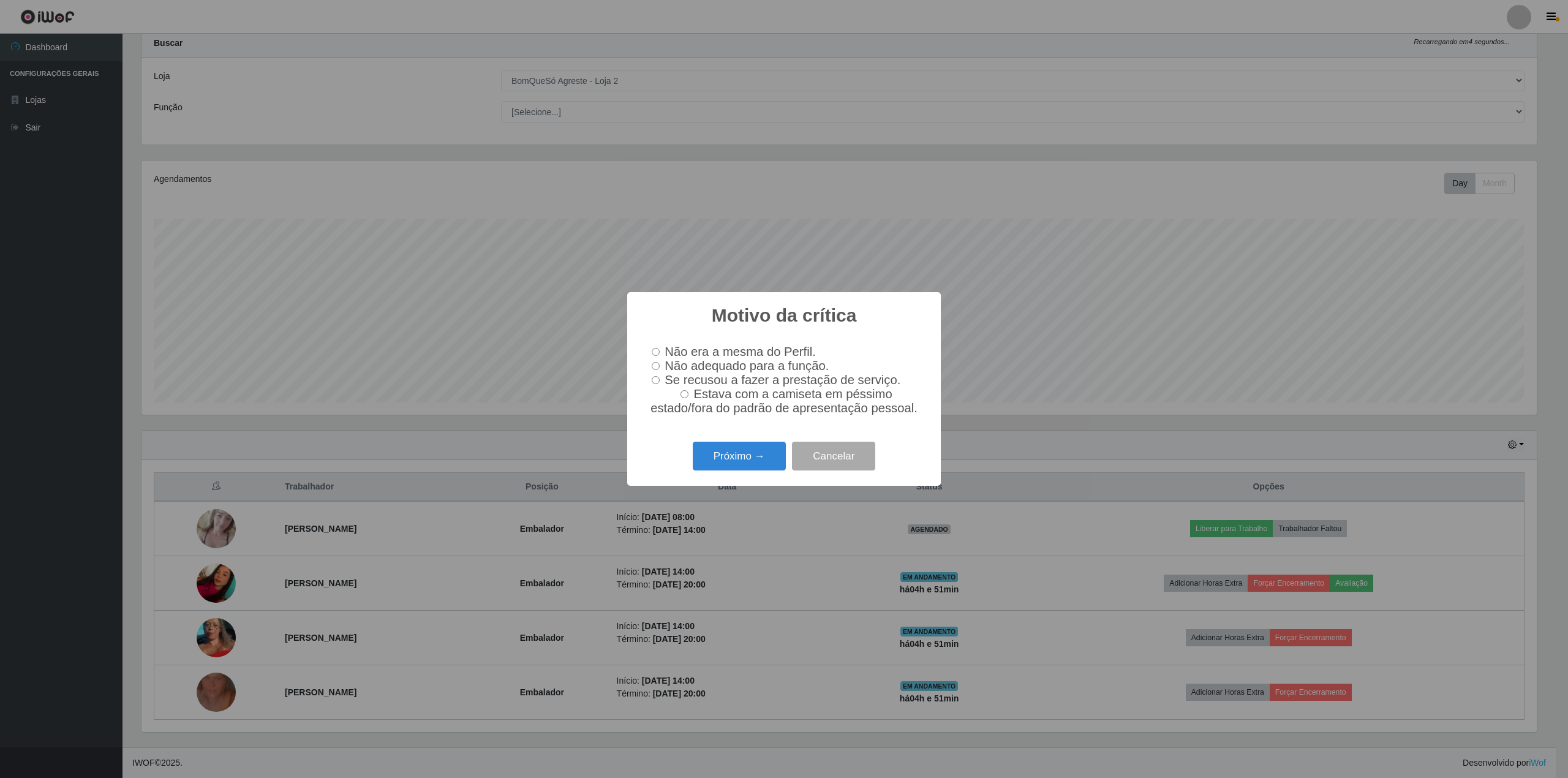
click at [652, 380] on input "Se recusou a fazer a prestação de serviço." at bounding box center [655, 380] width 8 height 8
radio input "true"
click at [728, 458] on button "Próximo →" at bounding box center [739, 456] width 93 height 29
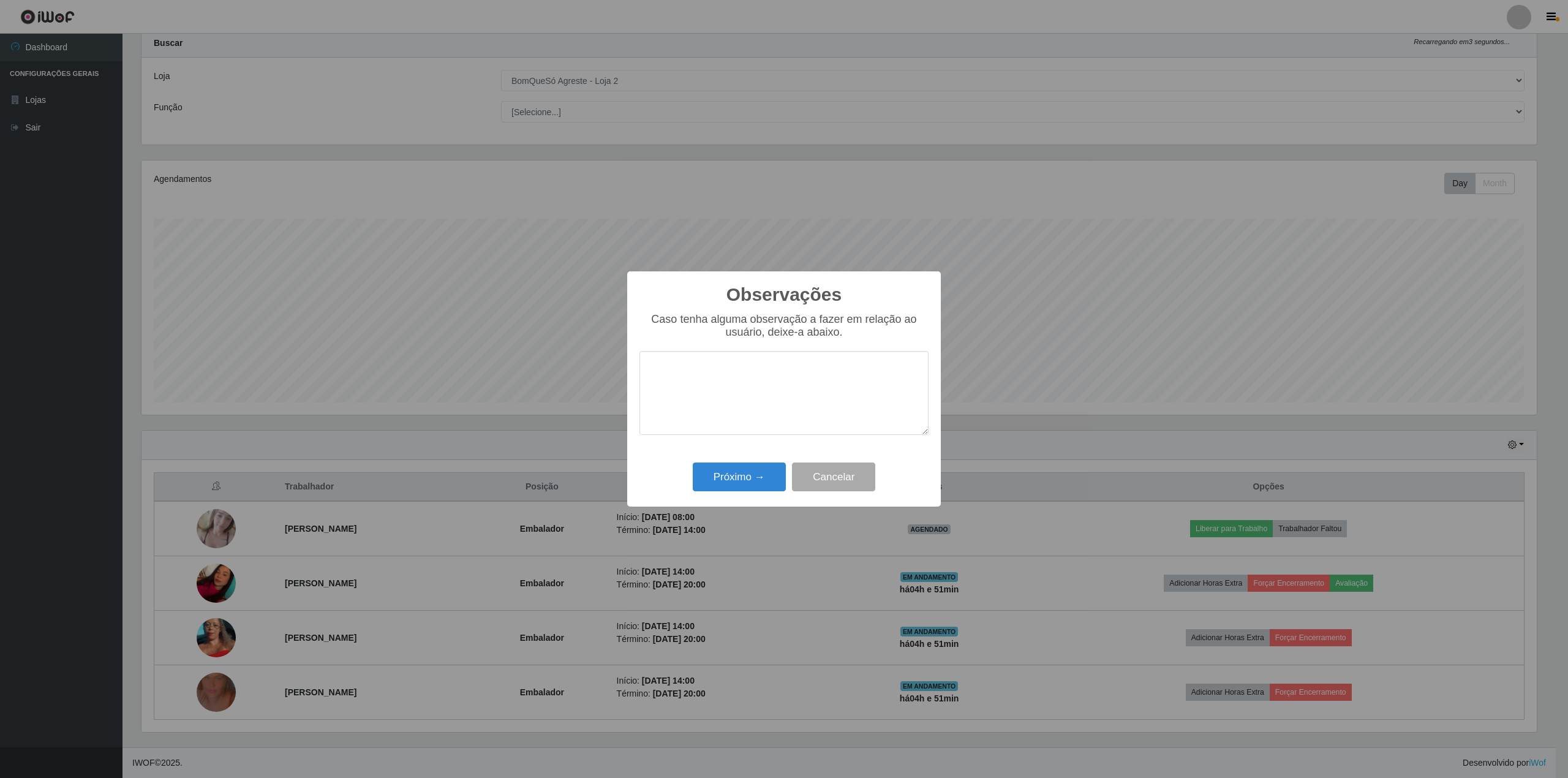
click at [718, 393] on textarea at bounding box center [784, 393] width 289 height 84
type textarea "sem proatividade"
click at [723, 481] on button "Próximo →" at bounding box center [739, 477] width 93 height 29
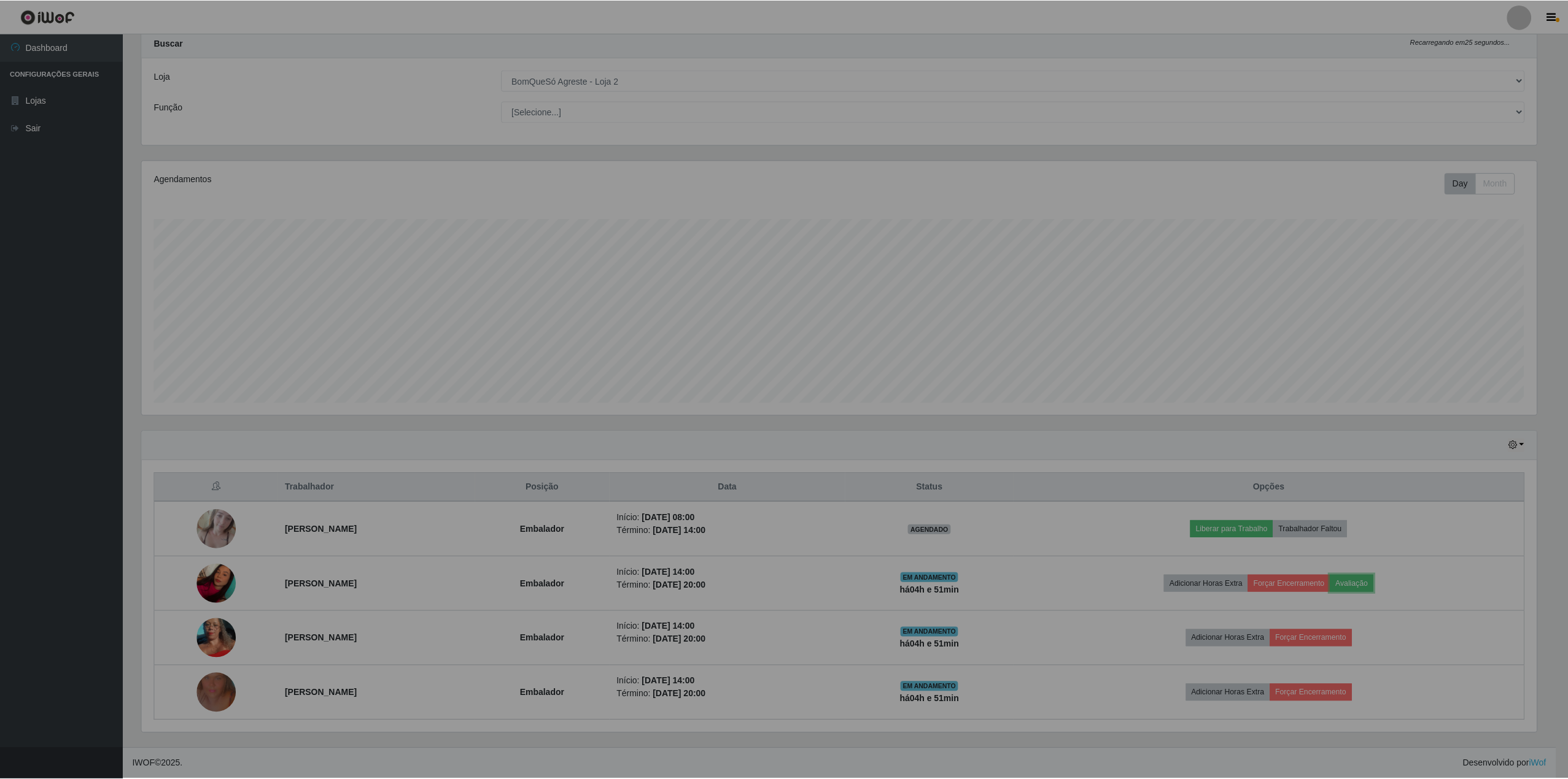
scroll to position [255, 1407]
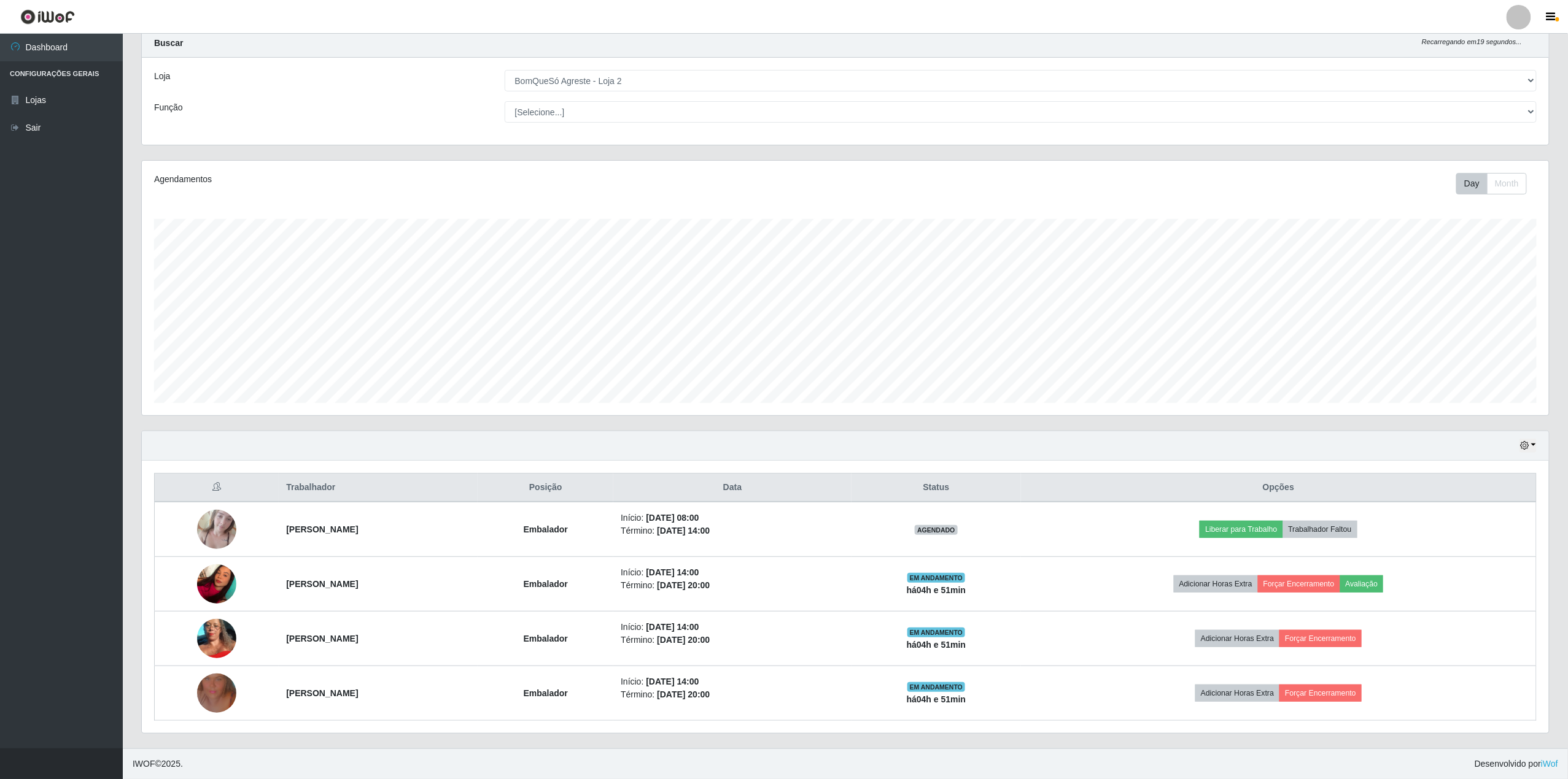
click at [1537, 443] on div "Hoje 1 dia 3 dias 1 Semana Não encerrados" at bounding box center [845, 446] width 1407 height 29
click at [1532, 443] on button "button" at bounding box center [1528, 446] width 17 height 14
click at [1456, 518] on button "3 dias" at bounding box center [1488, 519] width 97 height 26
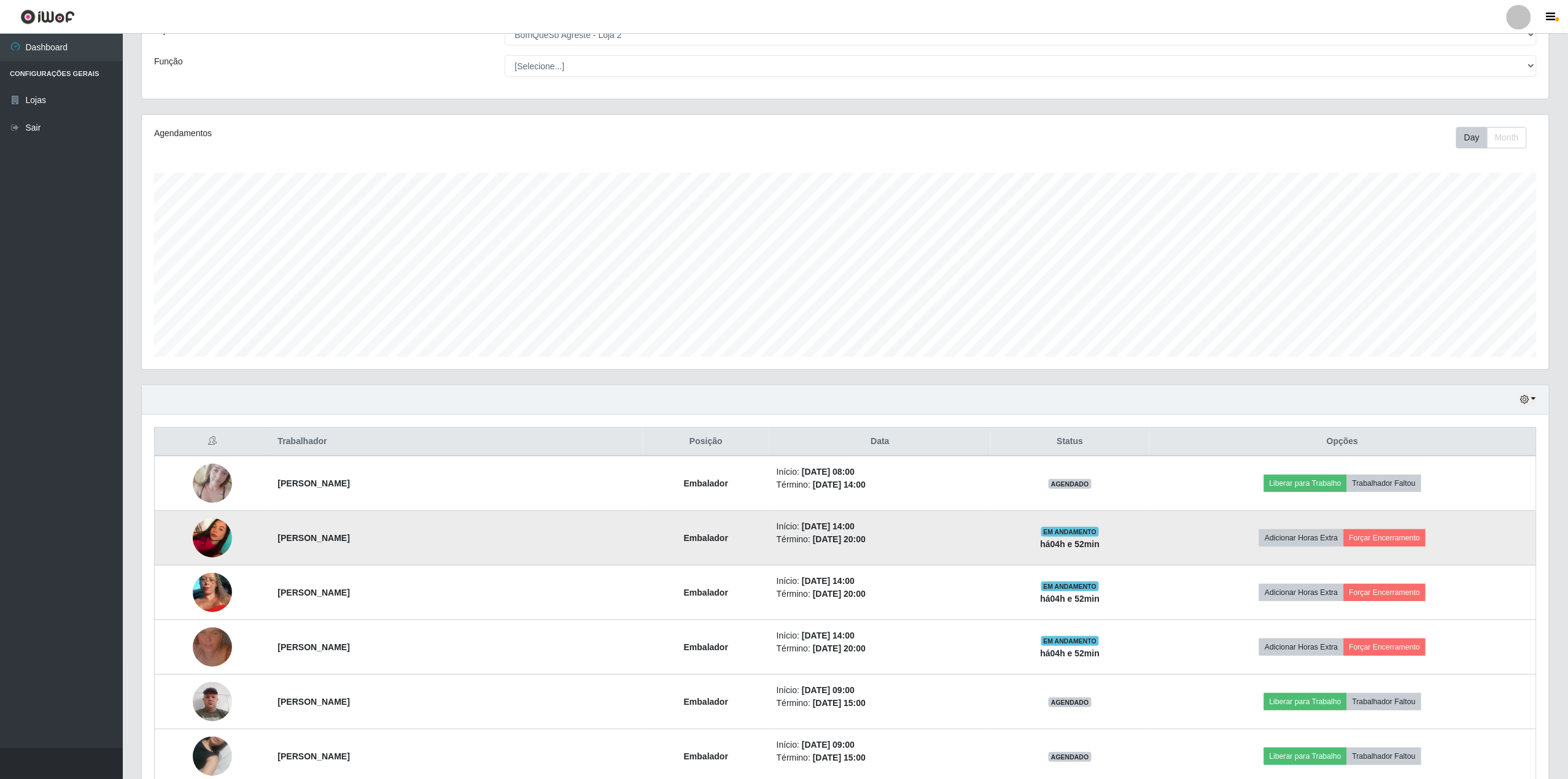
scroll to position [245, 0]
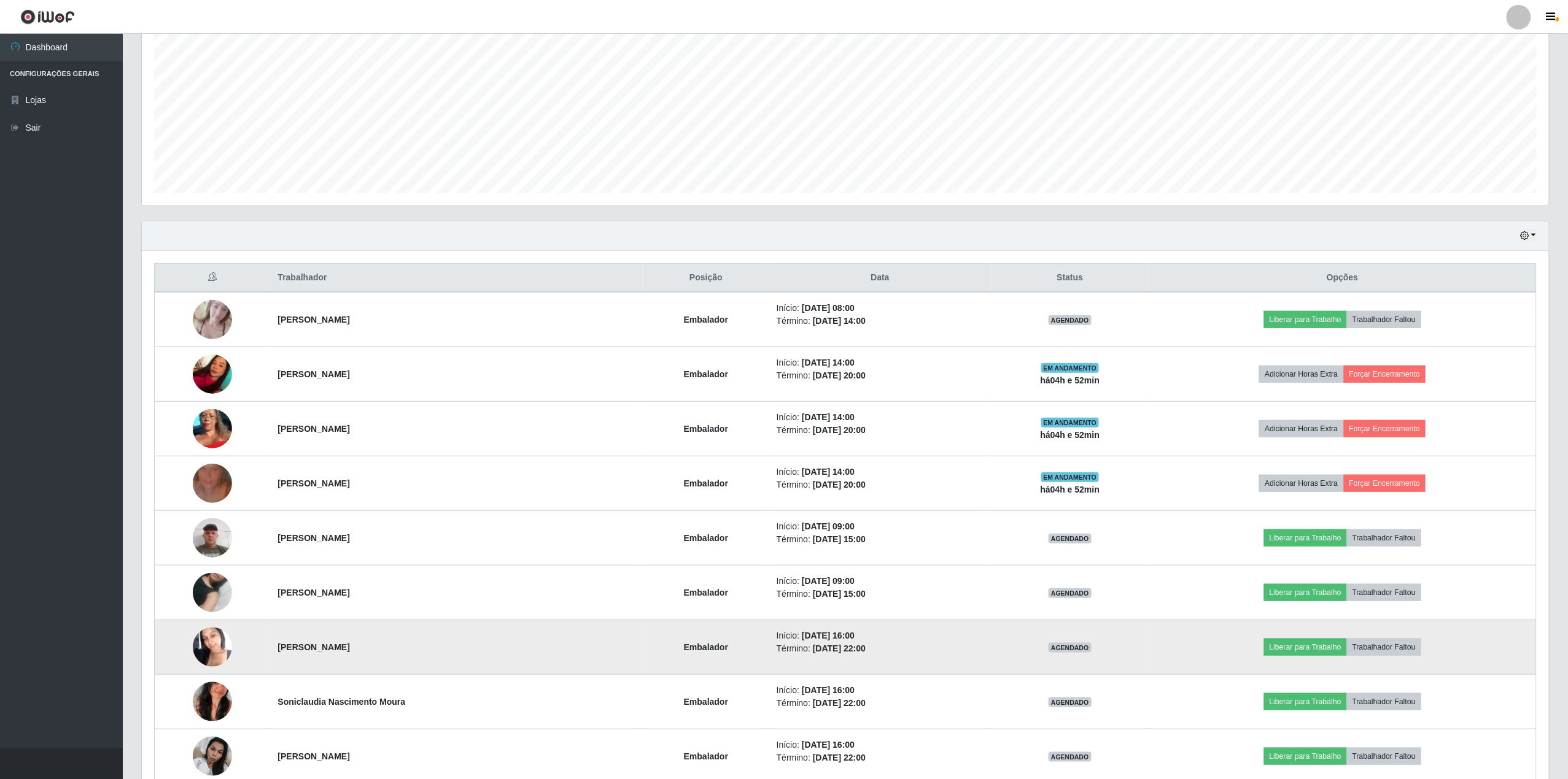
click at [211, 644] on img at bounding box center [213, 647] width 39 height 52
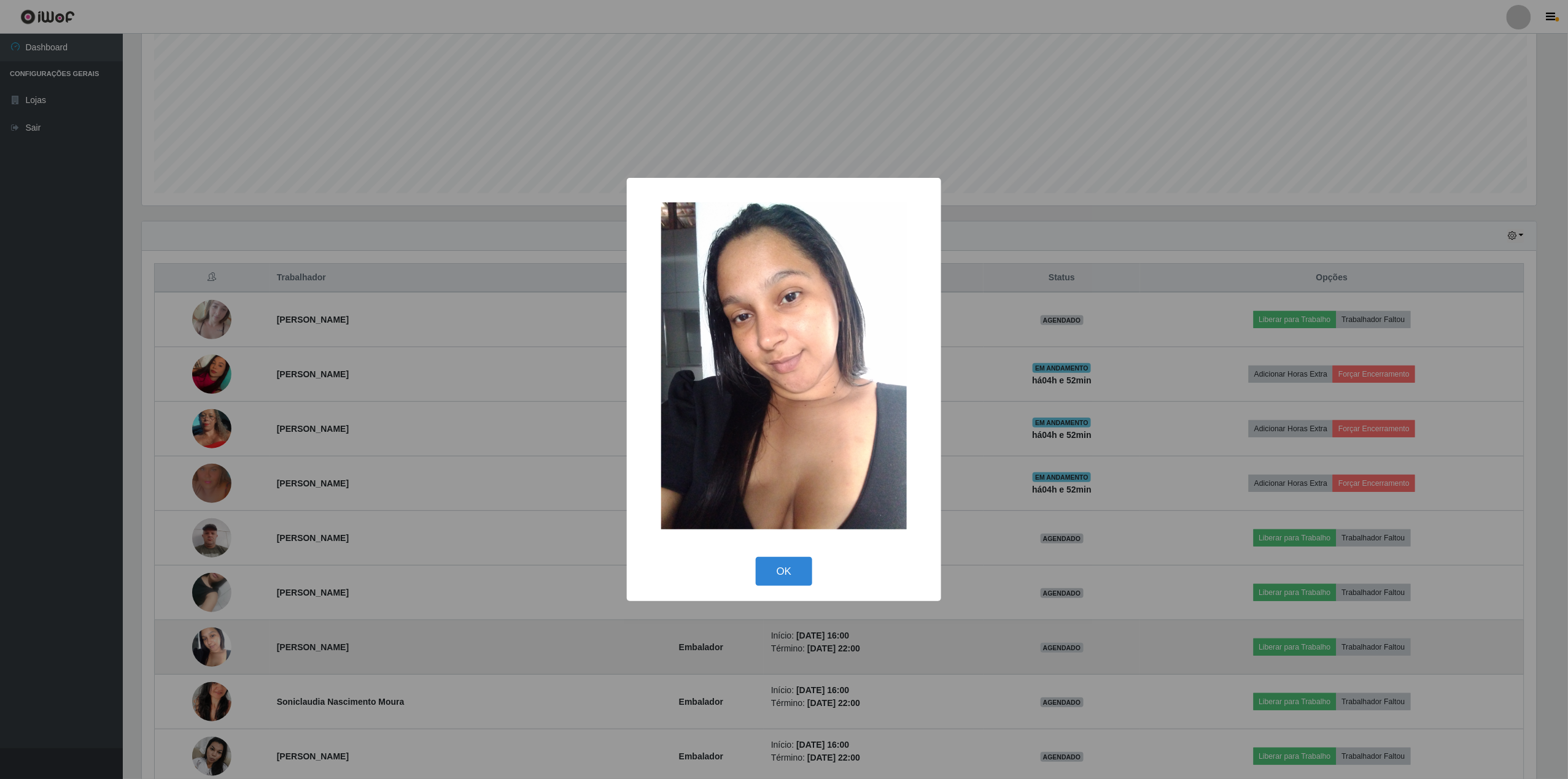
scroll to position [255, 1398]
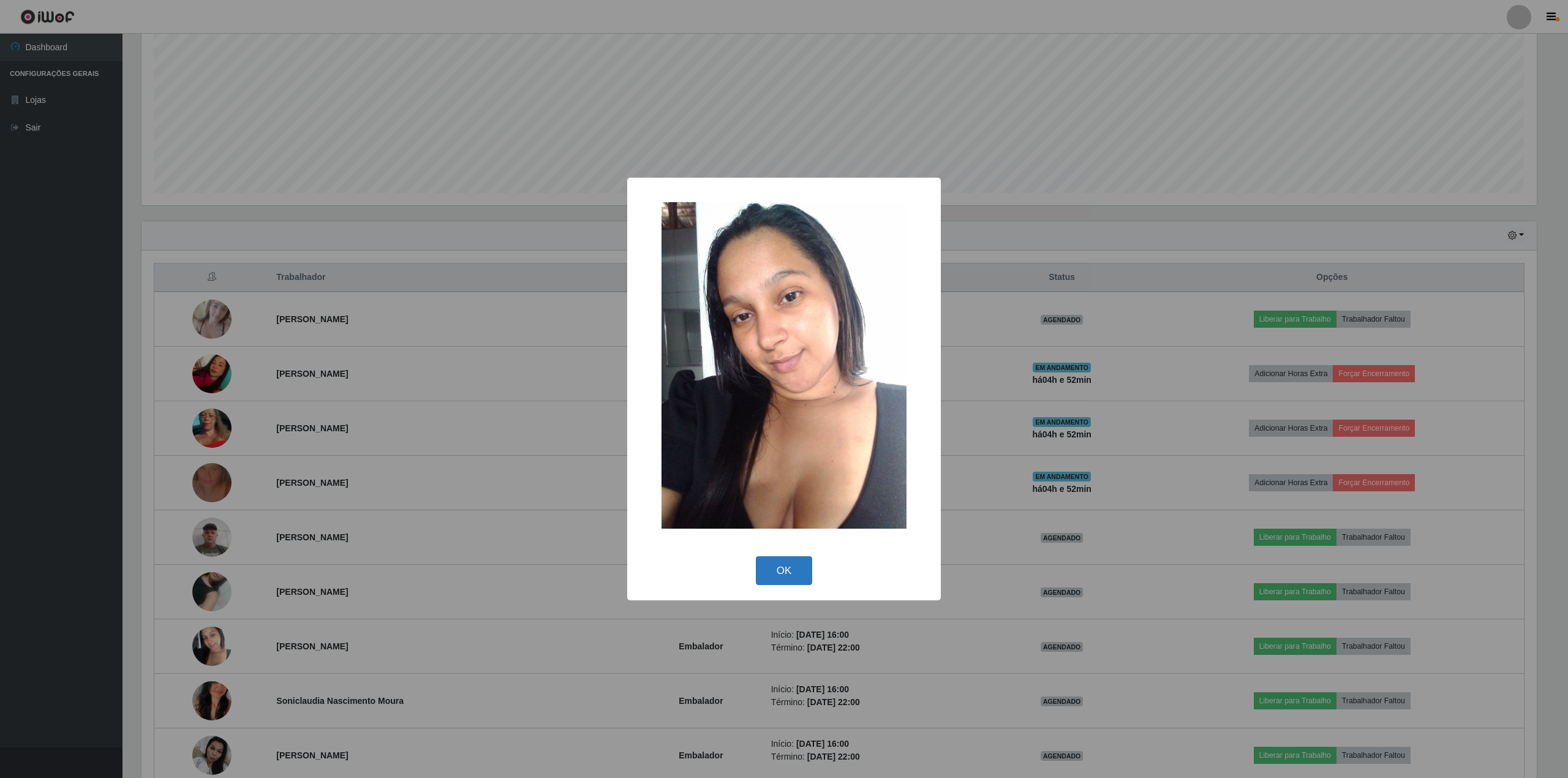
click at [771, 566] on button "OK" at bounding box center [785, 570] width 57 height 29
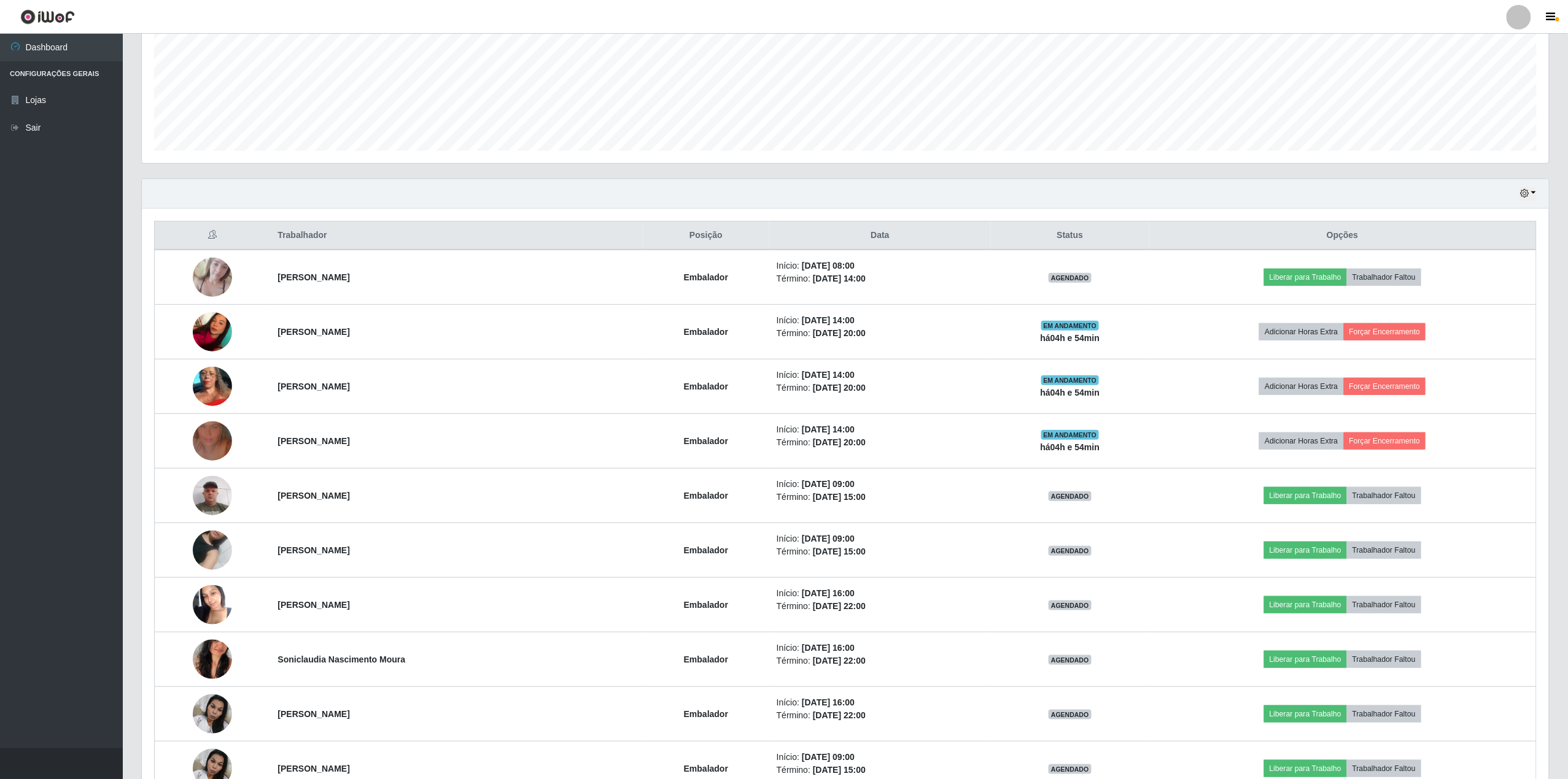
scroll to position [43, 0]
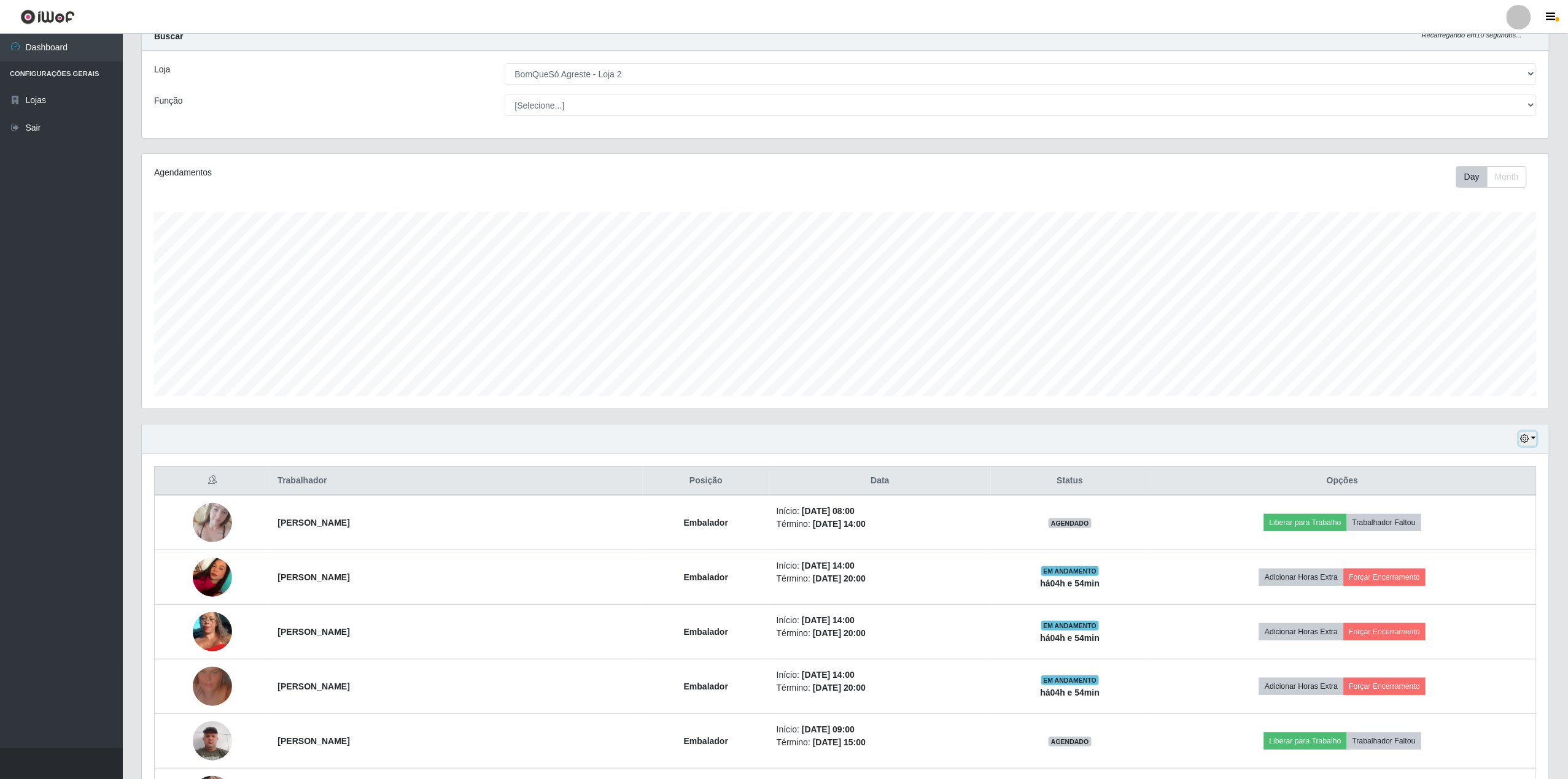
click at [1532, 438] on button "button" at bounding box center [1528, 439] width 17 height 14
click at [1454, 467] on button "Hoje" at bounding box center [1488, 460] width 97 height 26
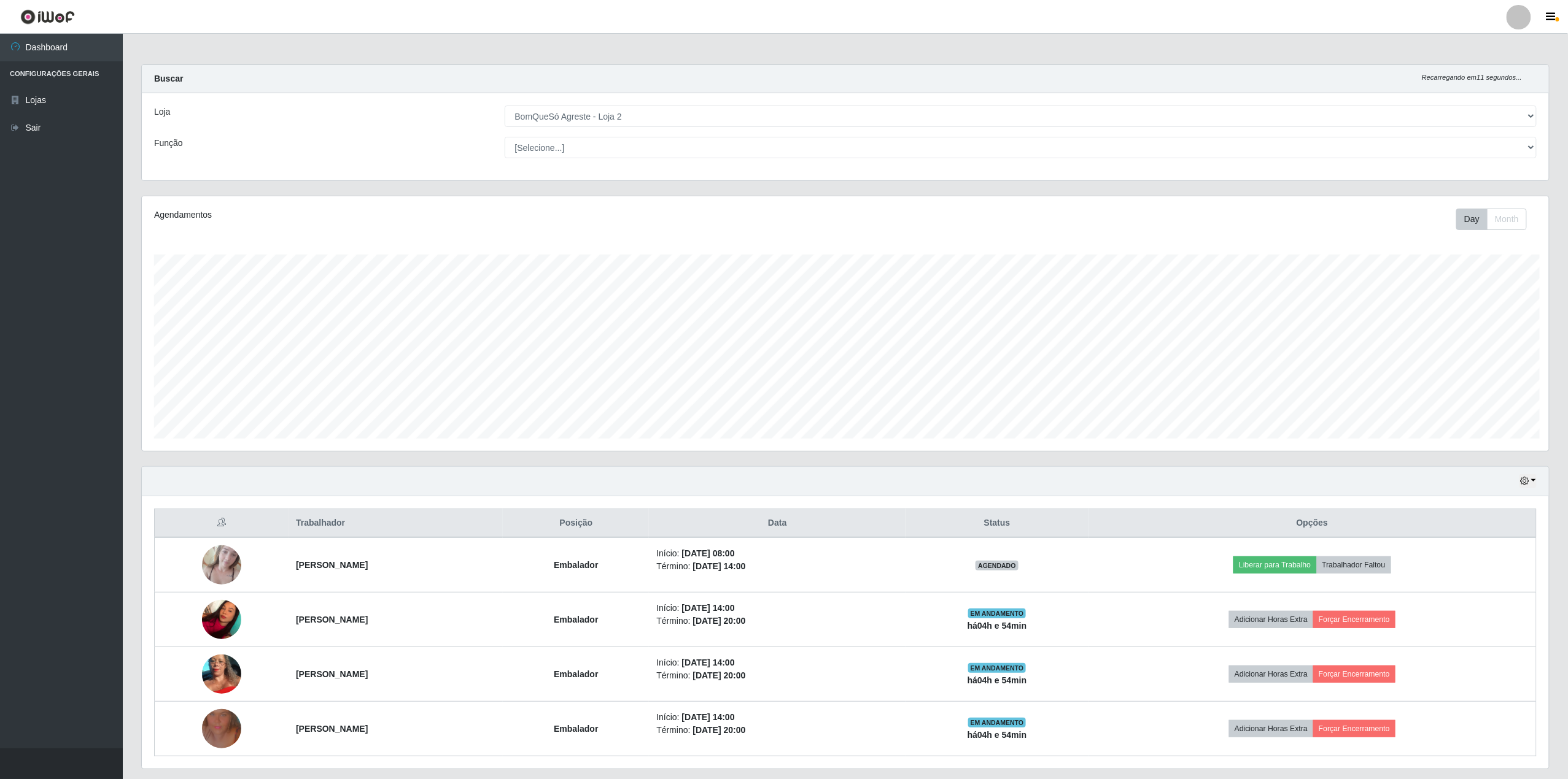
scroll to position [613318, 612525]
